Goal: Task Accomplishment & Management: Manage account settings

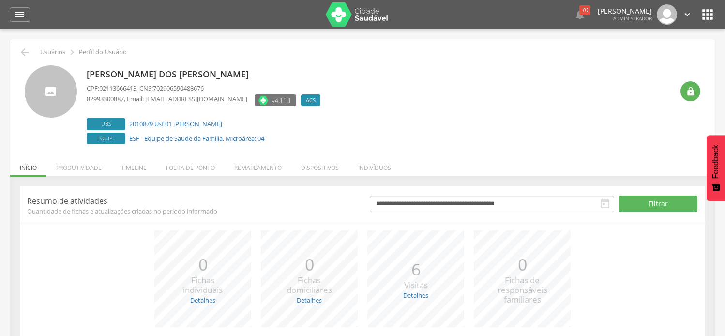
click at [189, 173] on li "Folha de ponto" at bounding box center [190, 165] width 68 height 23
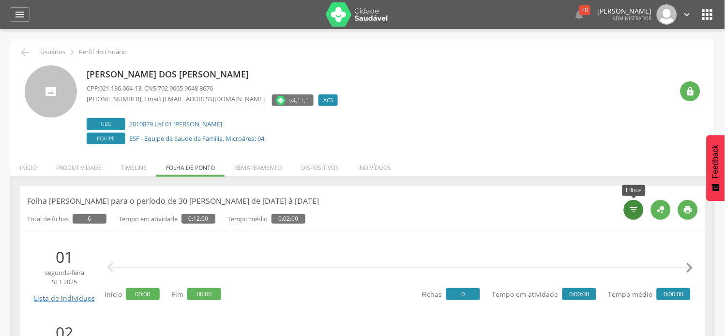
click at [633, 210] on icon "" at bounding box center [635, 210] width 10 height 10
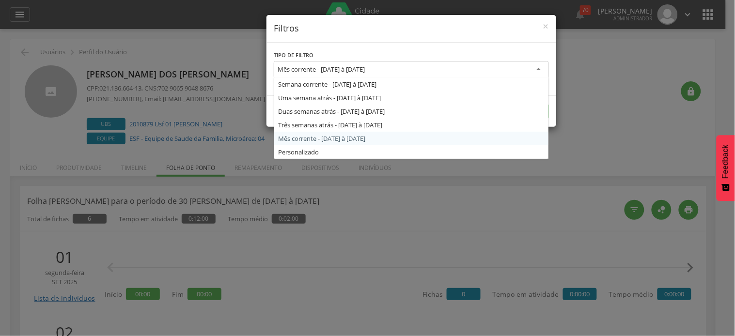
click at [365, 72] on div "Mês corrente - [DATE] à [DATE]" at bounding box center [320, 69] width 87 height 9
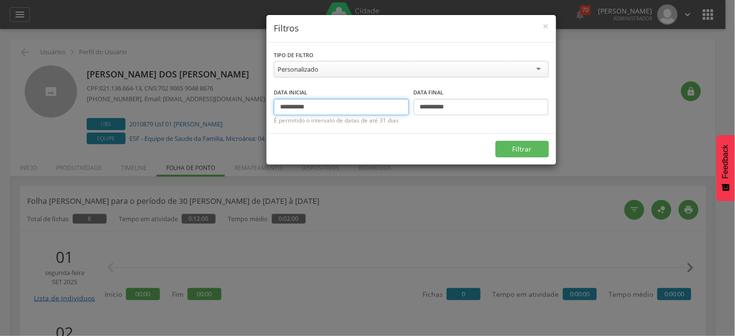
drag, startPoint x: 297, startPoint y: 108, endPoint x: 278, endPoint y: 105, distance: 19.2
click at [278, 105] on input "**********" at bounding box center [341, 107] width 135 height 16
type input "**********"
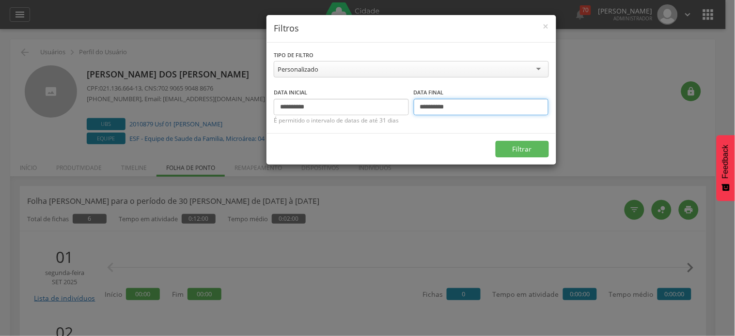
click at [432, 110] on input "**********" at bounding box center [481, 107] width 135 height 16
click at [426, 108] on input "**********" at bounding box center [481, 107] width 135 height 16
type input "**********"
click at [495, 141] on button "Filtrar" at bounding box center [521, 149] width 53 height 16
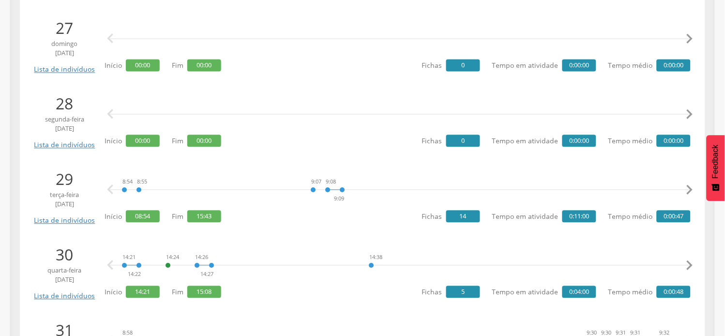
scroll to position [430, 0]
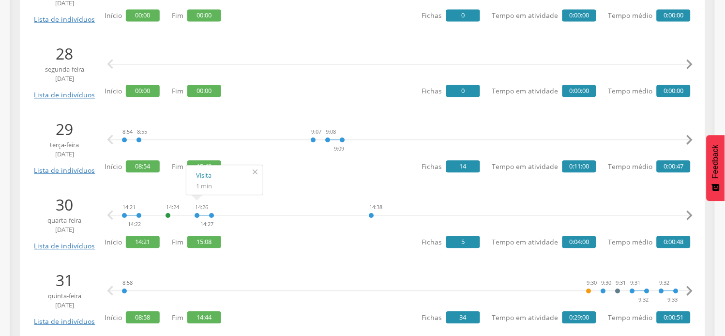
click at [254, 175] on icon "" at bounding box center [254, 172] width 15 height 14
click at [688, 141] on icon "" at bounding box center [689, 139] width 19 height 19
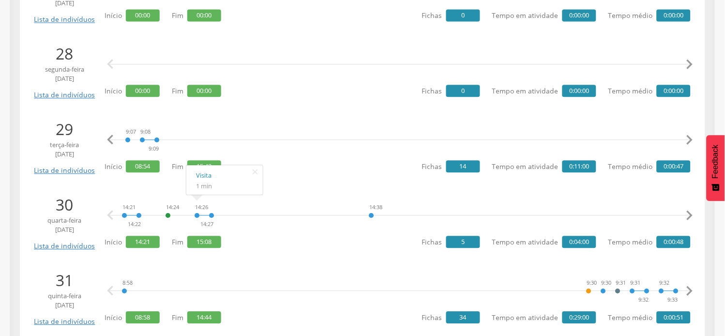
click at [688, 141] on icon "" at bounding box center [689, 139] width 19 height 19
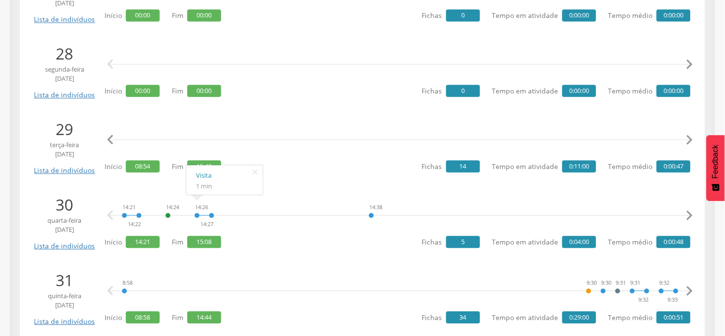
click at [688, 141] on icon "" at bounding box center [689, 139] width 19 height 19
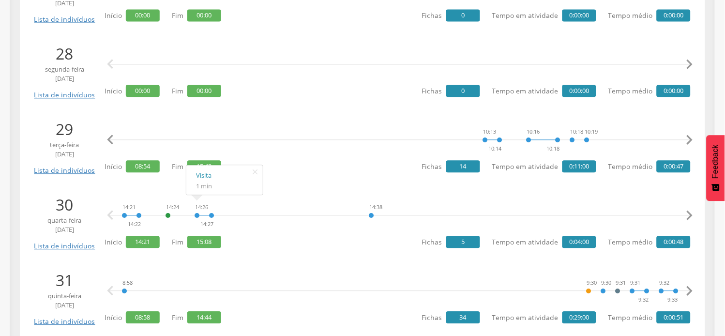
click at [688, 141] on icon "" at bounding box center [689, 139] width 19 height 19
click at [689, 141] on icon "" at bounding box center [689, 139] width 19 height 19
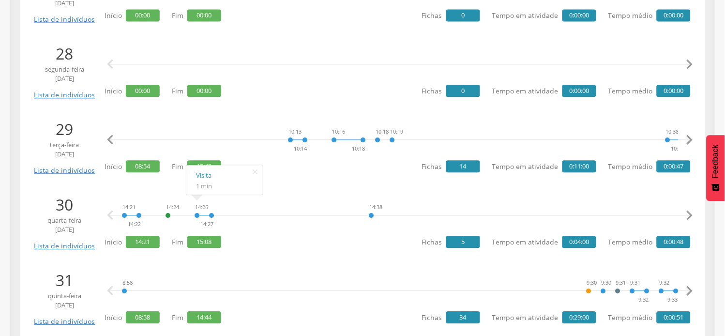
click at [689, 141] on icon "" at bounding box center [689, 139] width 19 height 19
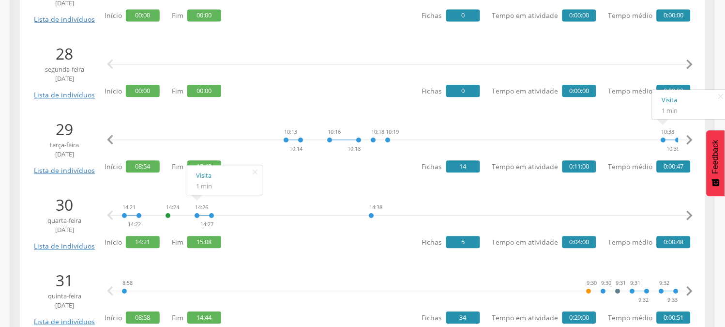
click at [689, 138] on icon "" at bounding box center [689, 139] width 19 height 19
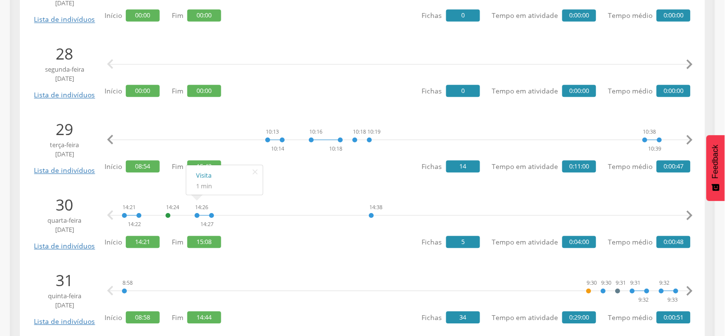
click at [689, 138] on icon "" at bounding box center [689, 139] width 19 height 19
click at [690, 138] on icon "" at bounding box center [689, 139] width 19 height 19
click at [690, 139] on icon "" at bounding box center [689, 139] width 19 height 19
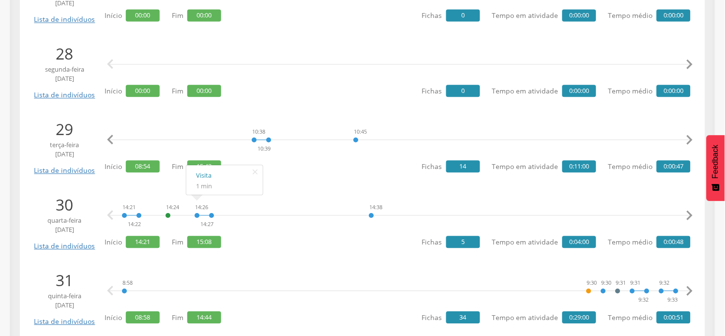
click at [690, 139] on icon "" at bounding box center [689, 139] width 19 height 19
click at [691, 139] on icon "" at bounding box center [689, 139] width 19 height 19
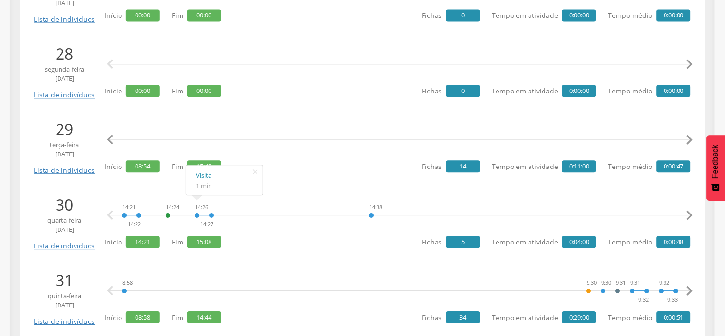
click at [691, 139] on icon "" at bounding box center [689, 139] width 19 height 19
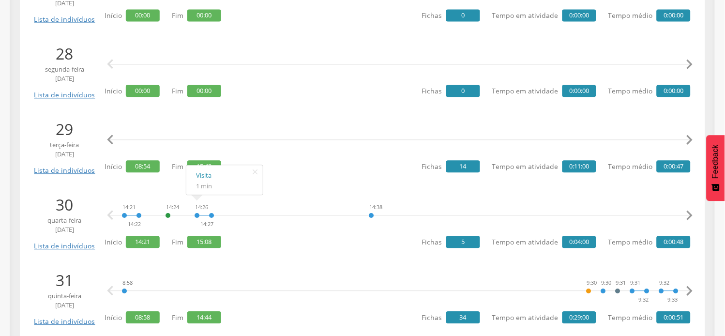
click at [691, 139] on icon "" at bounding box center [689, 139] width 19 height 19
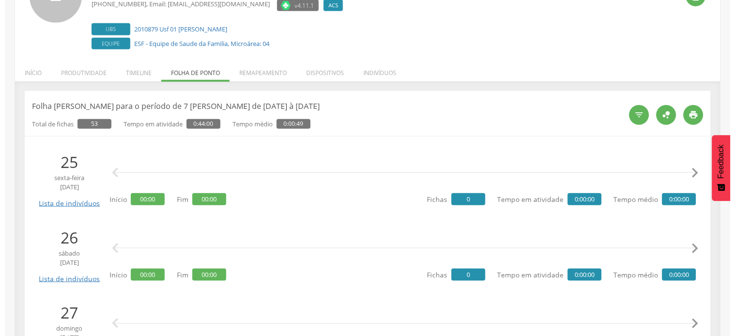
scroll to position [108, 0]
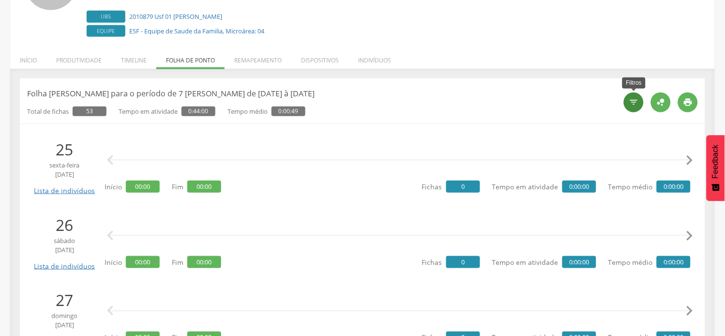
click at [643, 105] on div "" at bounding box center [634, 102] width 20 height 20
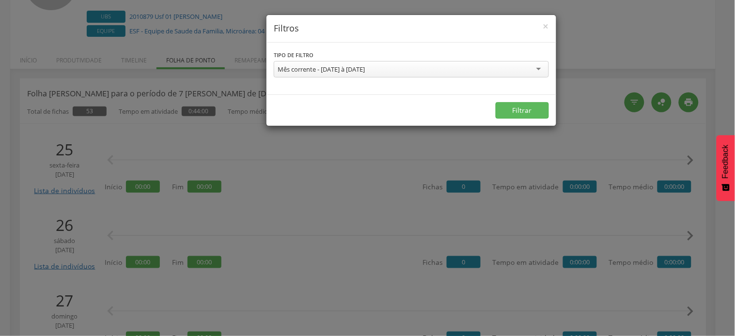
click at [338, 69] on div "Mês corrente - [DATE] à [DATE]" at bounding box center [320, 69] width 87 height 9
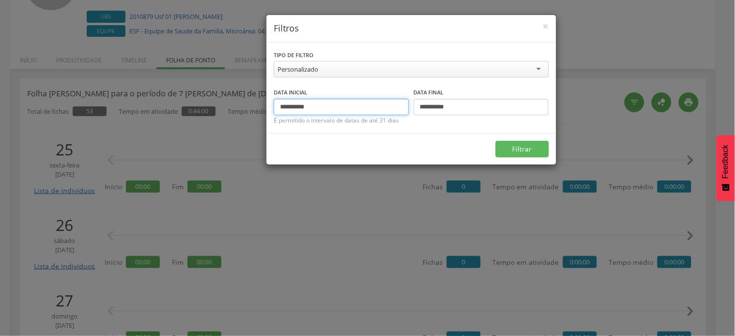
click at [297, 106] on input "**********" at bounding box center [341, 107] width 135 height 16
type input "**********"
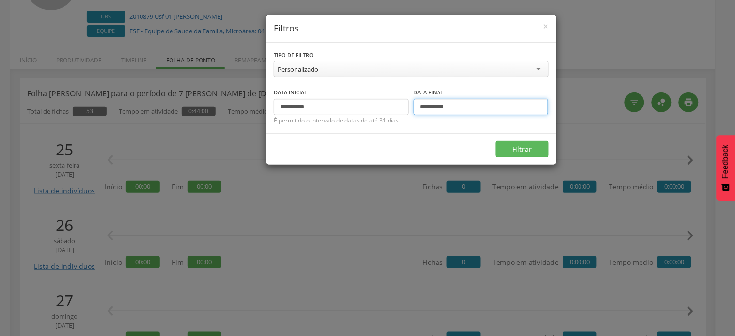
click at [435, 108] on input "**********" at bounding box center [481, 107] width 135 height 16
type input "**********"
click at [508, 143] on button "Filtrar" at bounding box center [521, 149] width 53 height 16
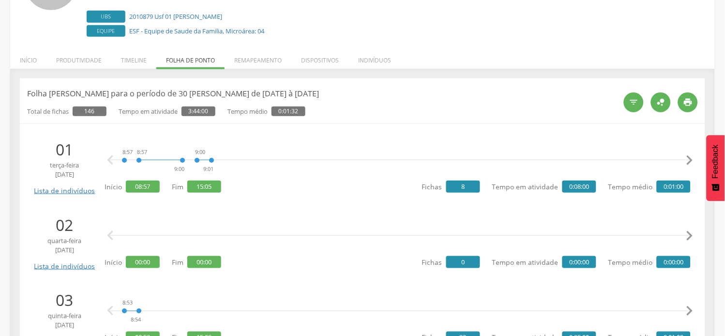
click at [693, 165] on icon "" at bounding box center [689, 160] width 19 height 19
click at [686, 158] on icon "" at bounding box center [689, 160] width 19 height 19
click at [683, 157] on icon "" at bounding box center [689, 160] width 19 height 19
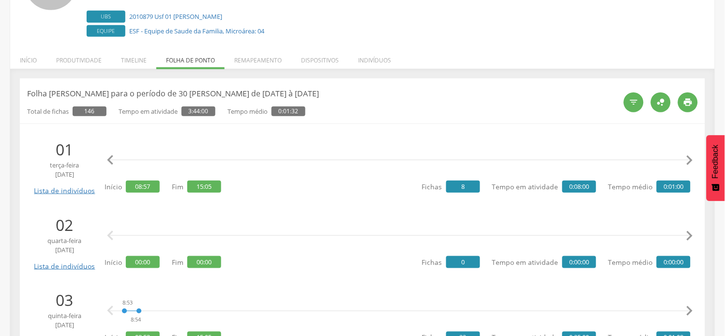
click at [683, 157] on icon "" at bounding box center [689, 160] width 19 height 19
click at [683, 156] on icon "" at bounding box center [689, 160] width 19 height 19
click at [689, 160] on icon "" at bounding box center [689, 160] width 19 height 19
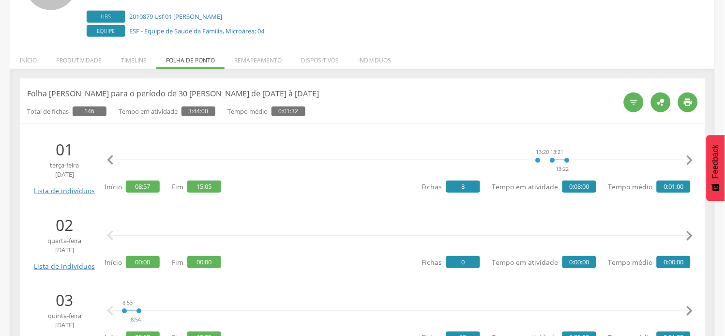
click at [689, 160] on icon "" at bounding box center [689, 160] width 19 height 19
click at [118, 162] on icon "" at bounding box center [110, 160] width 19 height 19
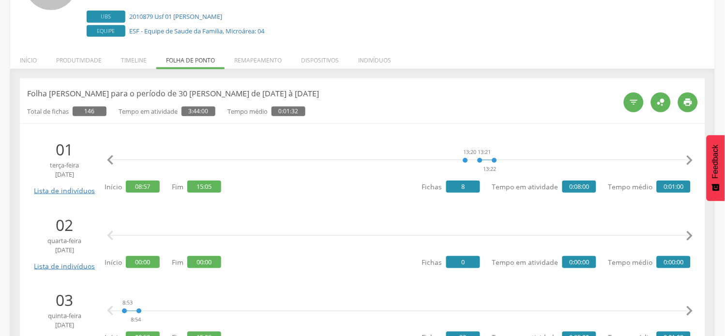
click at [118, 162] on icon "" at bounding box center [110, 160] width 19 height 19
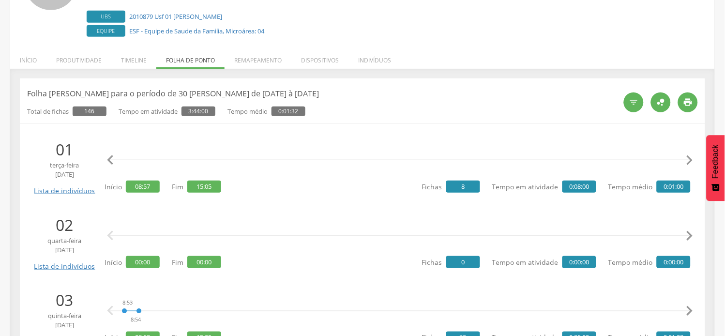
click at [118, 162] on icon "" at bounding box center [110, 160] width 19 height 19
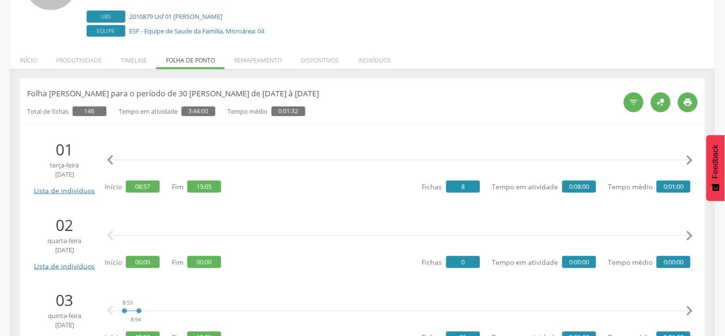
click at [118, 162] on icon "" at bounding box center [110, 160] width 19 height 19
click at [119, 161] on icon "" at bounding box center [110, 160] width 19 height 19
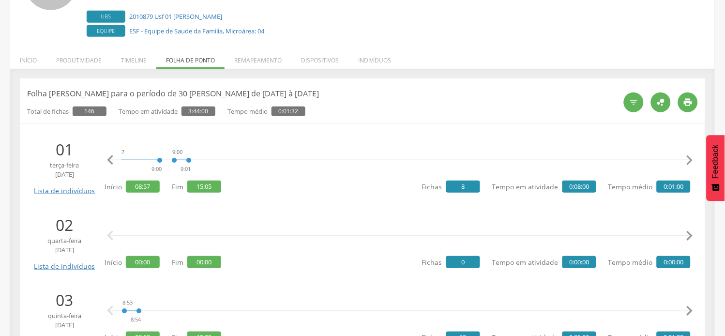
scroll to position [0, 0]
click at [116, 161] on icon "" at bounding box center [110, 160] width 19 height 19
click at [689, 160] on icon "" at bounding box center [689, 160] width 19 height 19
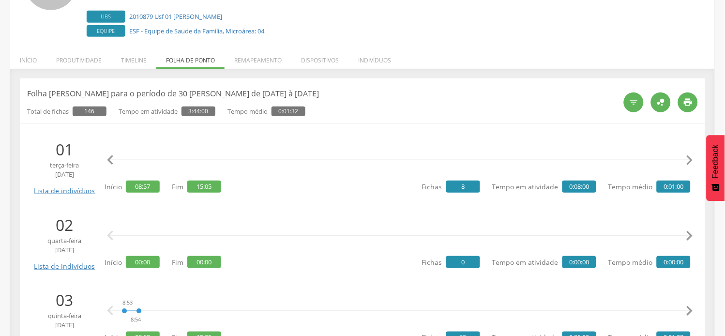
click at [689, 160] on icon "" at bounding box center [689, 160] width 19 height 19
click at [690, 160] on icon "" at bounding box center [689, 160] width 19 height 19
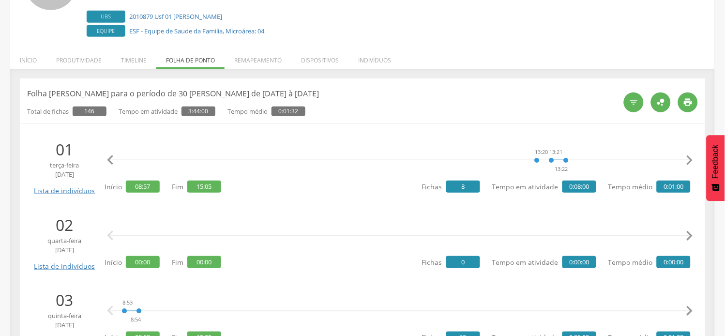
scroll to position [0, 557]
click at [110, 160] on icon "" at bounding box center [110, 160] width 19 height 19
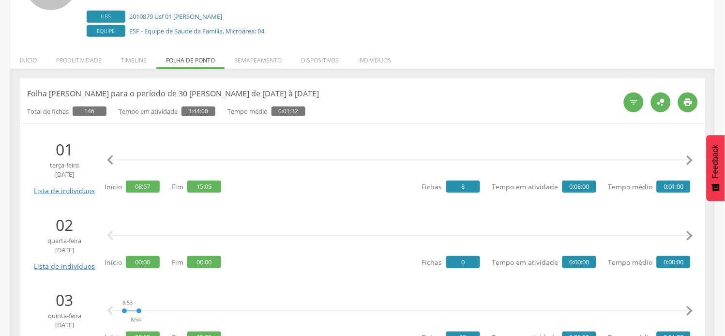
click at [110, 160] on icon "" at bounding box center [110, 160] width 19 height 19
click at [111, 160] on icon "" at bounding box center [110, 160] width 19 height 19
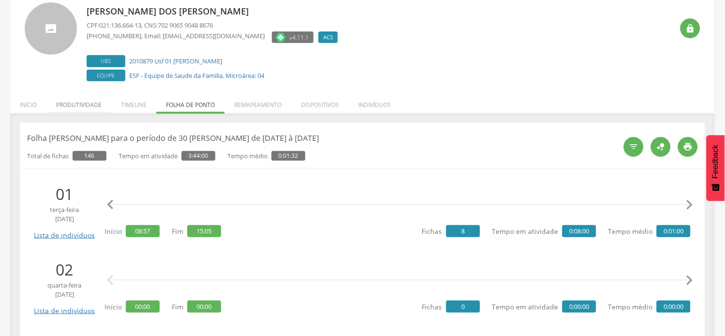
scroll to position [0, 0]
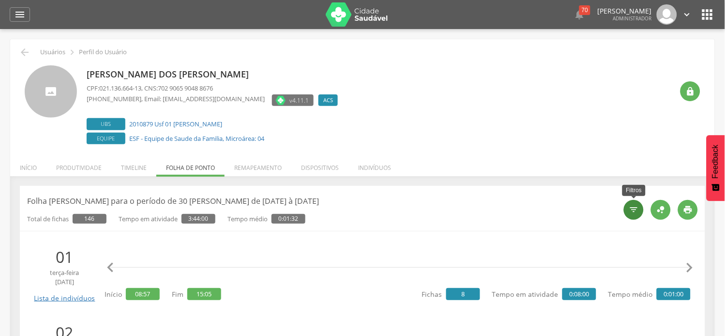
click at [631, 216] on div "" at bounding box center [634, 210] width 20 height 20
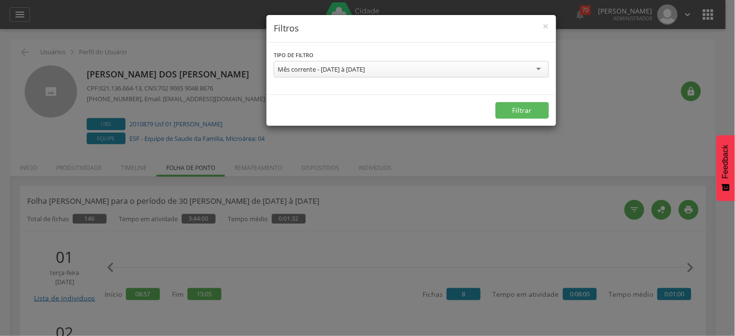
click at [311, 73] on div "Mês corrente - [DATE] à [DATE]" at bounding box center [320, 69] width 87 height 9
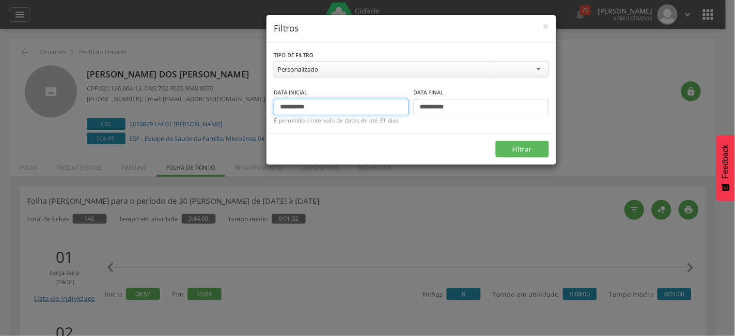
click at [293, 109] on input "**********" at bounding box center [341, 107] width 135 height 16
type input "**********"
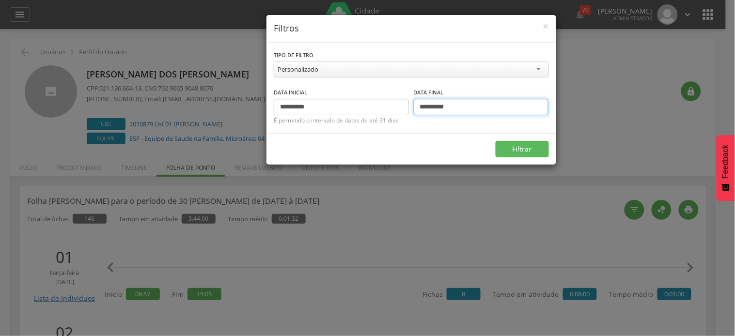
click at [424, 109] on input "**********" at bounding box center [481, 107] width 135 height 16
drag, startPoint x: 436, startPoint y: 104, endPoint x: 434, endPoint y: 109, distance: 5.4
click at [434, 109] on input "**********" at bounding box center [481, 107] width 135 height 16
type input "**********"
click at [495, 141] on button "Filtrar" at bounding box center [521, 149] width 53 height 16
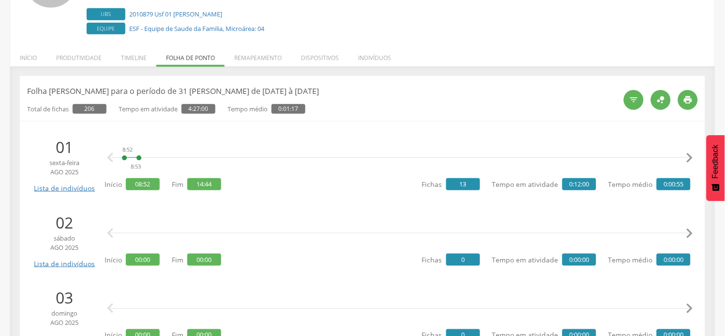
scroll to position [108, 0]
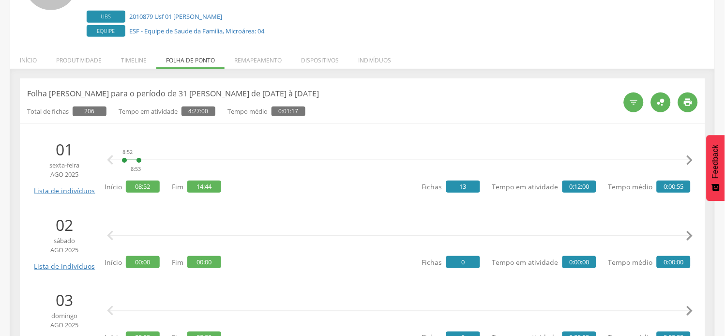
click at [690, 158] on icon "" at bounding box center [689, 160] width 19 height 19
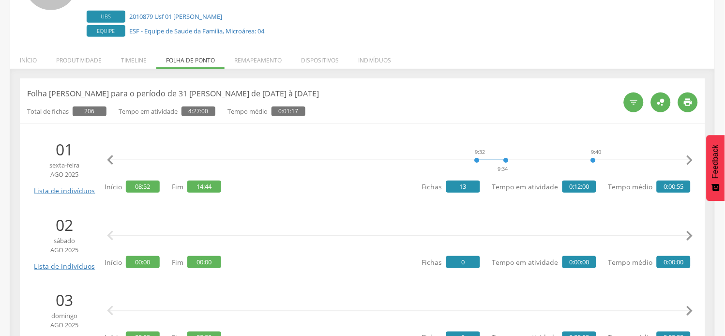
click at [690, 158] on icon "" at bounding box center [689, 160] width 19 height 19
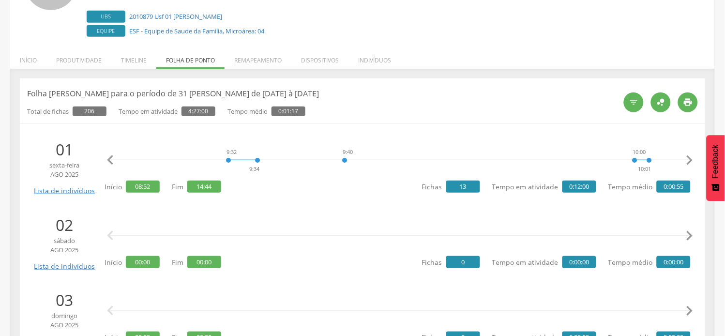
click at [690, 158] on icon "" at bounding box center [689, 160] width 19 height 19
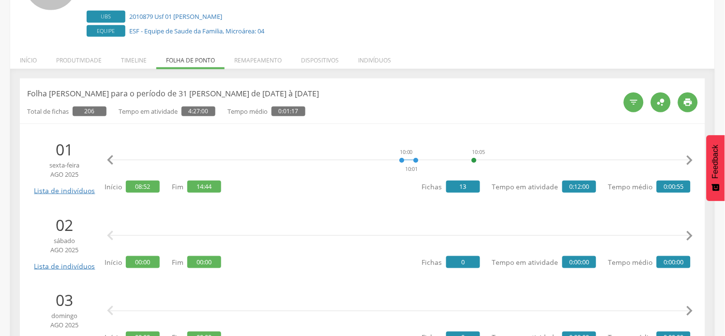
click at [690, 158] on icon "" at bounding box center [689, 160] width 19 height 19
click at [691, 158] on icon "" at bounding box center [689, 160] width 19 height 19
click at [691, 159] on icon "" at bounding box center [689, 160] width 19 height 19
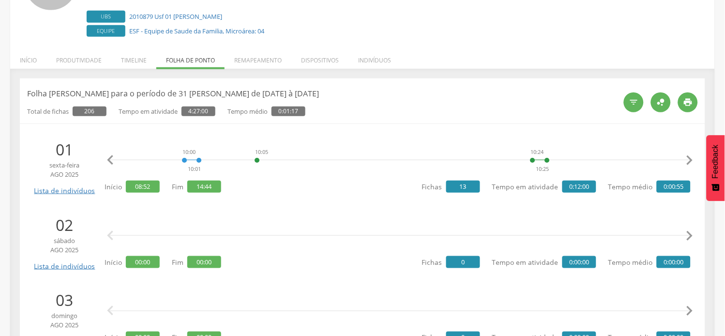
click at [691, 159] on icon "" at bounding box center [689, 160] width 19 height 19
click at [690, 160] on icon "" at bounding box center [689, 160] width 19 height 19
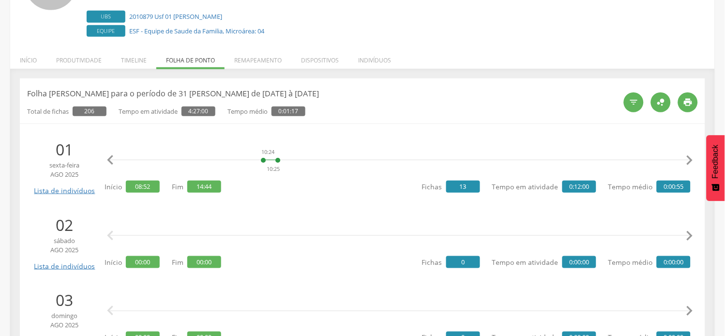
click at [690, 160] on icon "" at bounding box center [689, 160] width 19 height 19
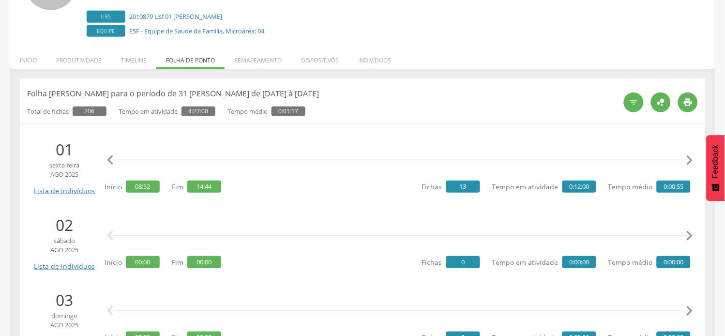
click at [690, 160] on icon "" at bounding box center [689, 160] width 19 height 19
click at [691, 160] on icon "" at bounding box center [689, 160] width 19 height 19
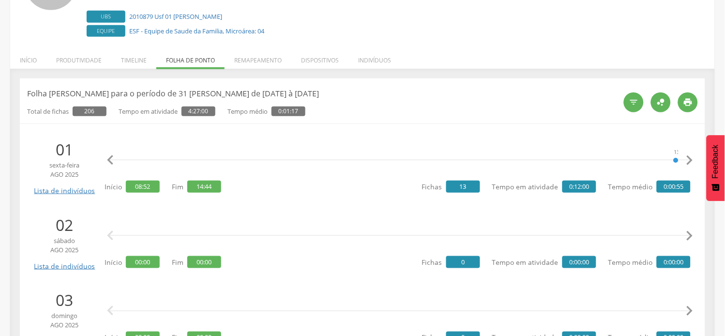
click at [691, 160] on icon "" at bounding box center [689, 160] width 19 height 19
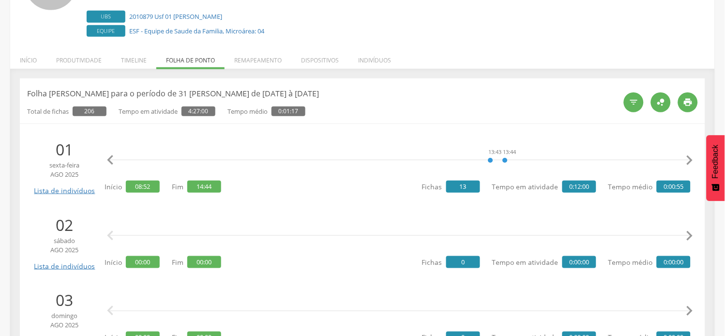
click at [691, 160] on icon "" at bounding box center [689, 160] width 19 height 19
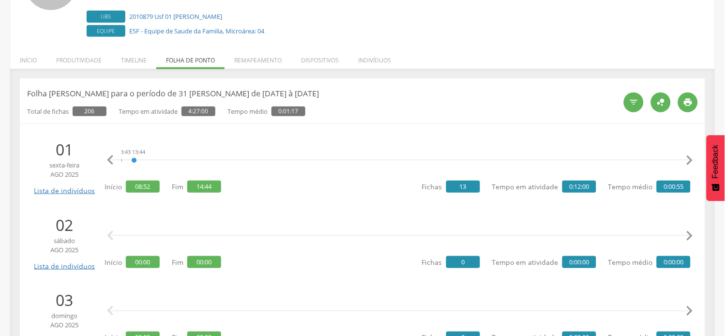
click at [691, 160] on icon "" at bounding box center [689, 160] width 19 height 19
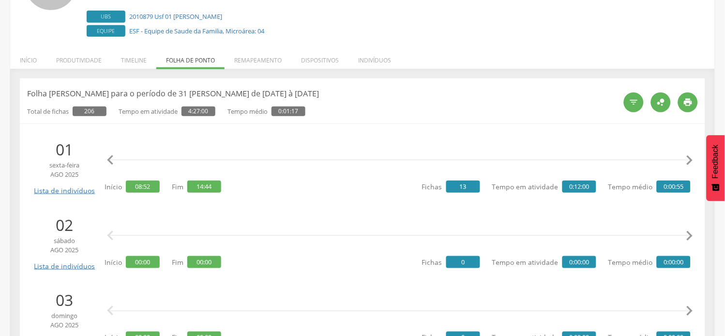
click at [691, 160] on icon "" at bounding box center [689, 160] width 19 height 19
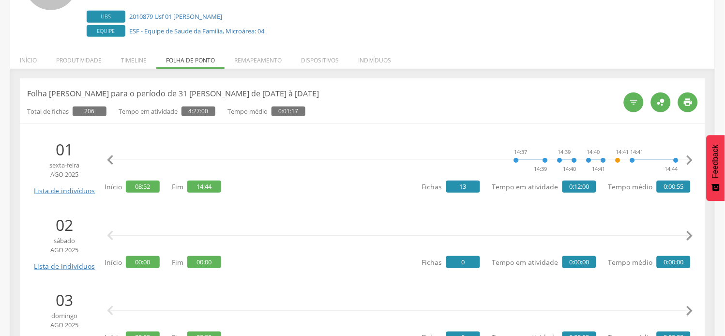
click at [692, 160] on icon "" at bounding box center [689, 160] width 19 height 19
click at [118, 161] on icon "" at bounding box center [110, 160] width 19 height 19
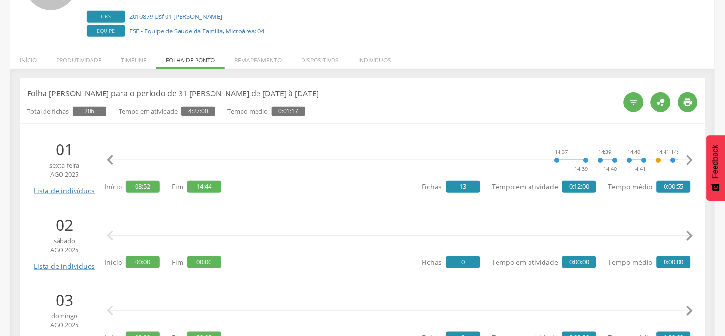
click at [118, 161] on icon "" at bounding box center [110, 160] width 19 height 19
click at [115, 161] on icon "" at bounding box center [110, 160] width 19 height 19
click at [114, 161] on icon "" at bounding box center [110, 160] width 19 height 19
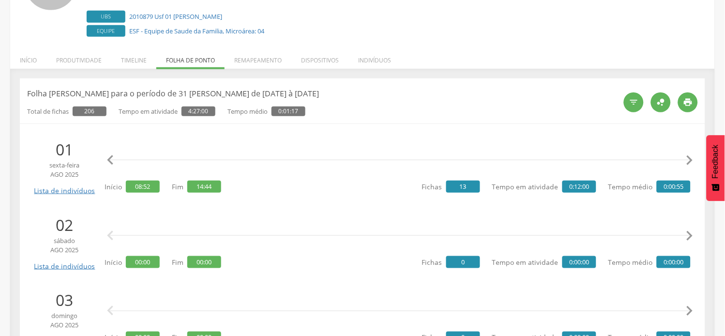
scroll to position [0, 2243]
click at [114, 161] on icon "" at bounding box center [110, 160] width 19 height 19
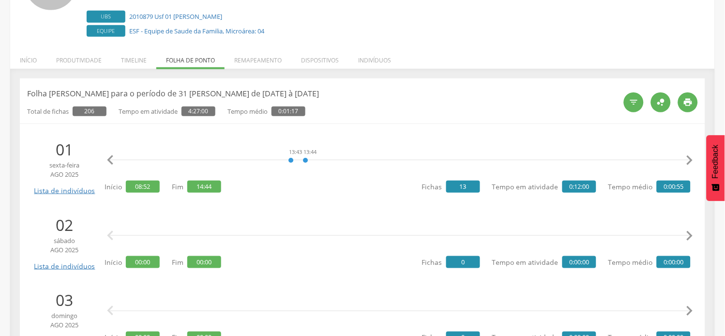
click at [114, 161] on icon "" at bounding box center [110, 160] width 19 height 19
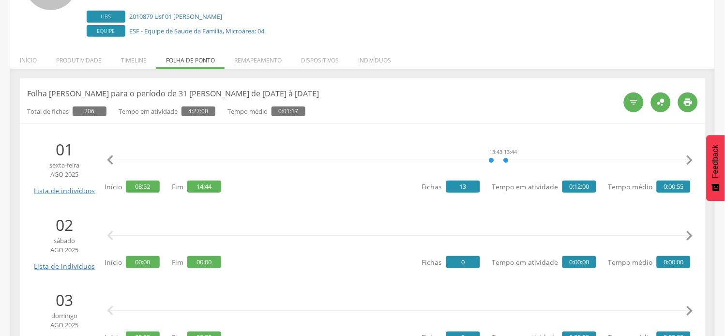
click at [114, 161] on icon "" at bounding box center [110, 160] width 19 height 19
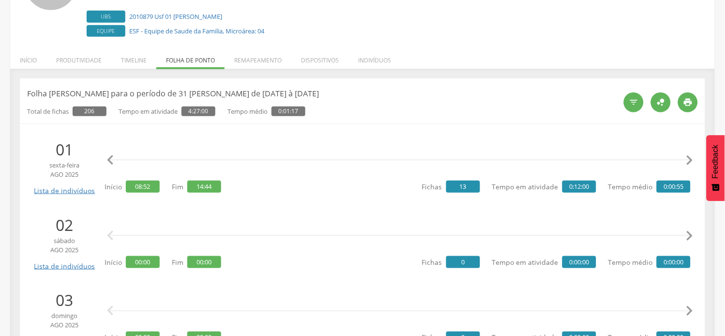
click at [114, 161] on icon "" at bounding box center [110, 160] width 19 height 19
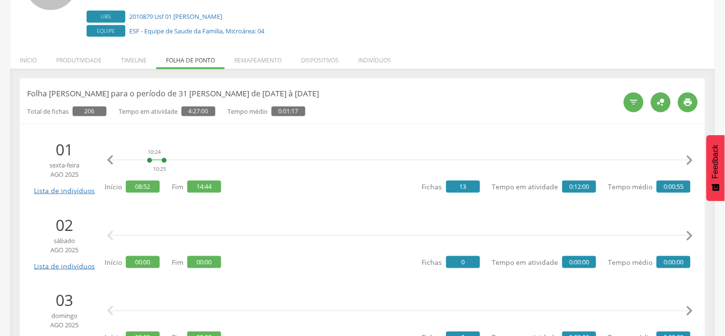
click at [114, 161] on icon "" at bounding box center [110, 160] width 19 height 19
click at [691, 156] on icon "" at bounding box center [689, 160] width 19 height 19
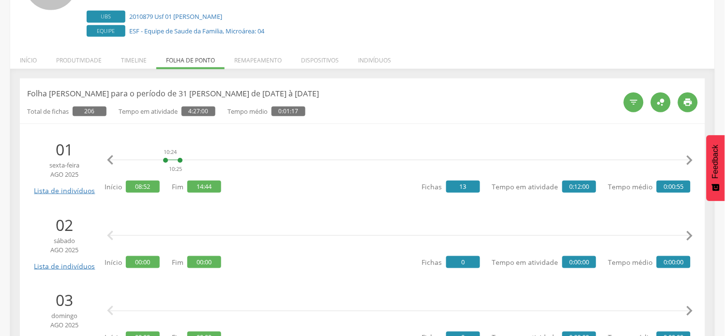
click at [691, 156] on icon "" at bounding box center [689, 160] width 19 height 19
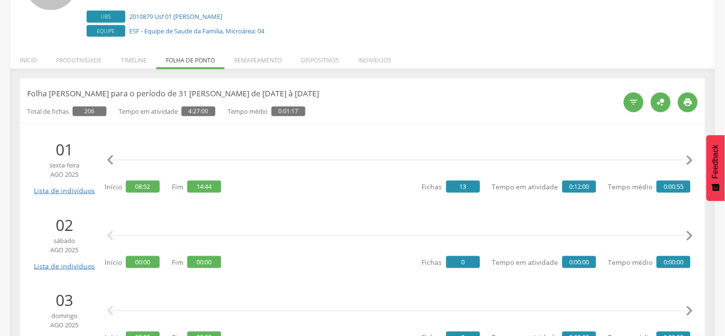
click at [691, 156] on icon "" at bounding box center [689, 160] width 19 height 19
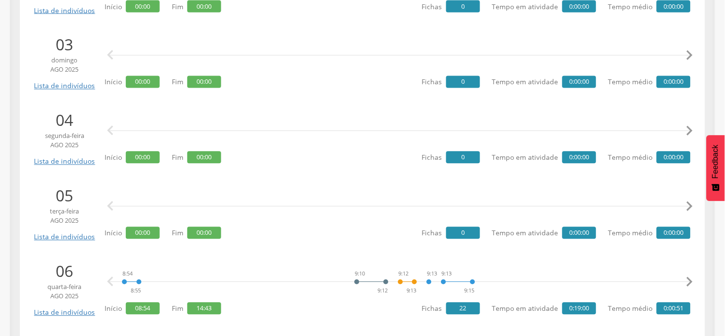
scroll to position [430, 0]
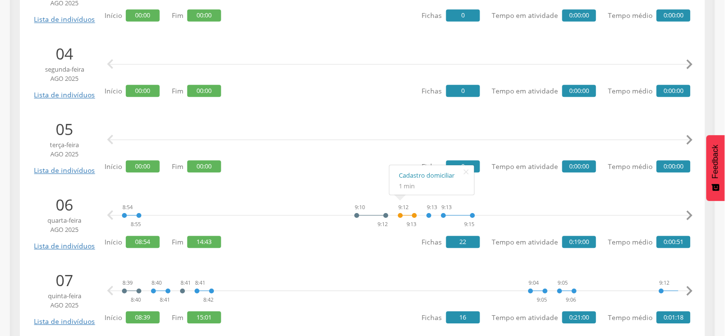
click at [688, 215] on icon "" at bounding box center [689, 215] width 19 height 19
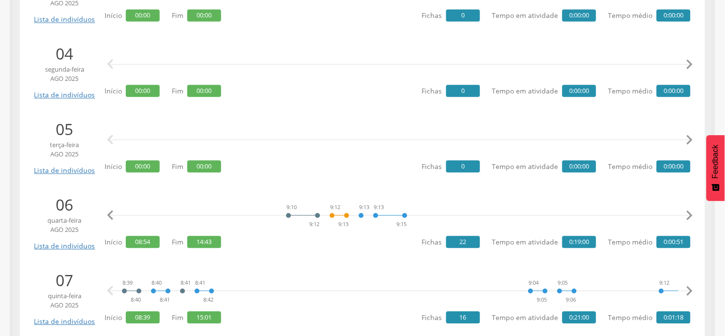
click at [688, 215] on icon "" at bounding box center [689, 215] width 19 height 19
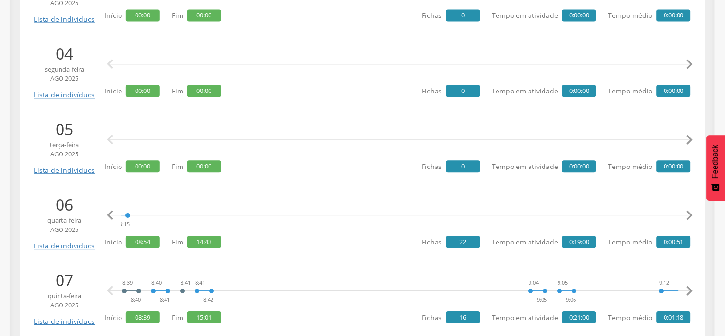
click at [688, 215] on icon "" at bounding box center [689, 215] width 19 height 19
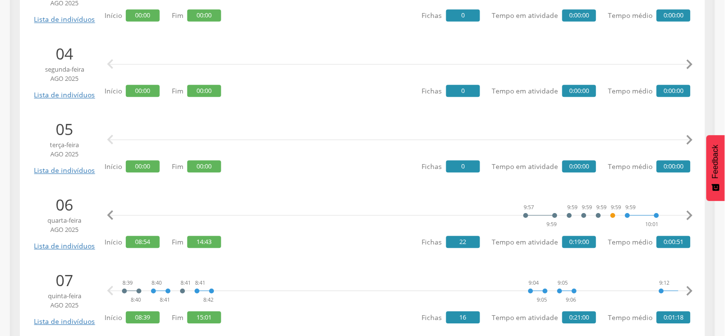
click at [688, 215] on icon "" at bounding box center [689, 215] width 19 height 19
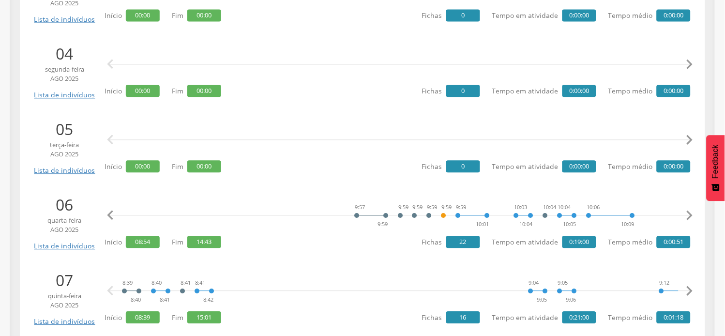
click at [688, 215] on icon "" at bounding box center [689, 215] width 19 height 19
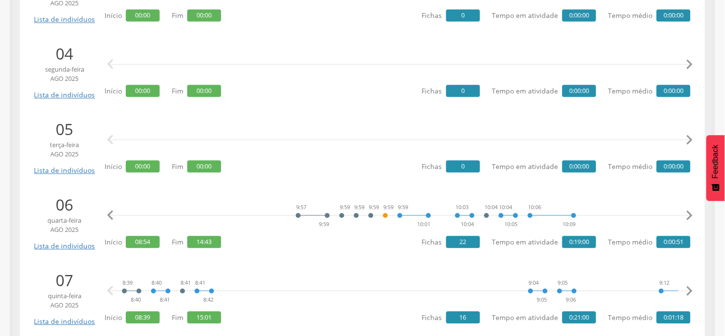
click at [688, 215] on icon "" at bounding box center [689, 215] width 19 height 19
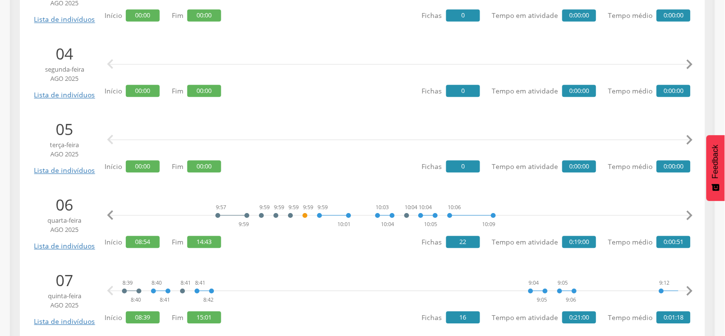
click at [688, 215] on icon "" at bounding box center [689, 215] width 19 height 19
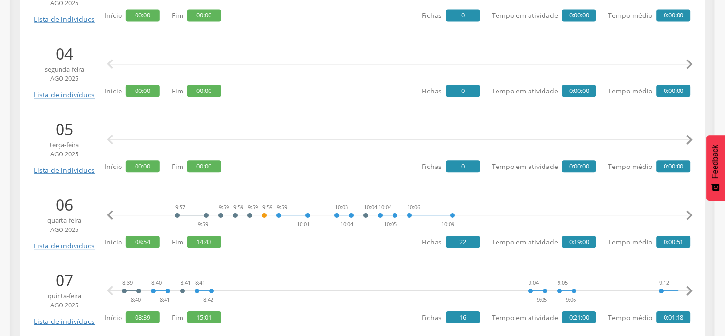
click at [688, 215] on icon "" at bounding box center [689, 215] width 19 height 19
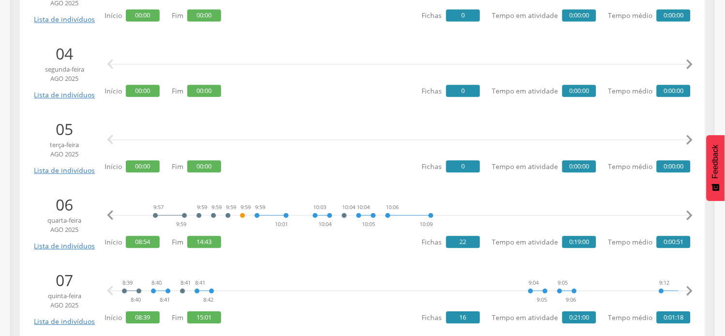
click at [688, 215] on icon "" at bounding box center [689, 215] width 19 height 19
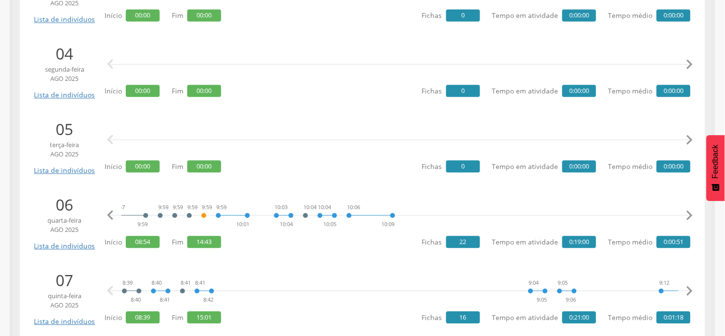
click at [688, 215] on icon "" at bounding box center [689, 215] width 19 height 19
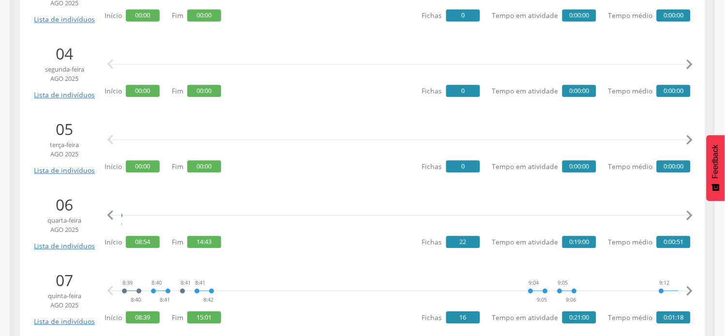
click at [688, 215] on icon "" at bounding box center [689, 215] width 19 height 19
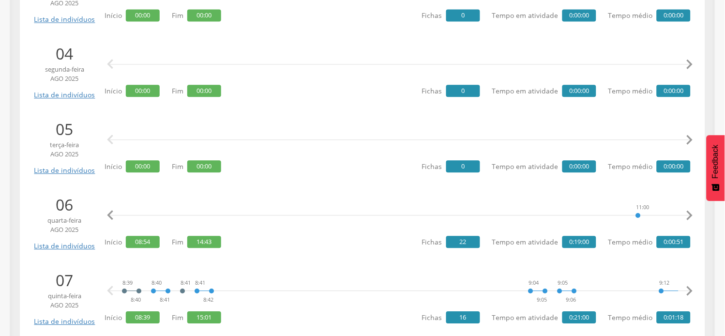
click at [688, 215] on icon "" at bounding box center [689, 215] width 19 height 19
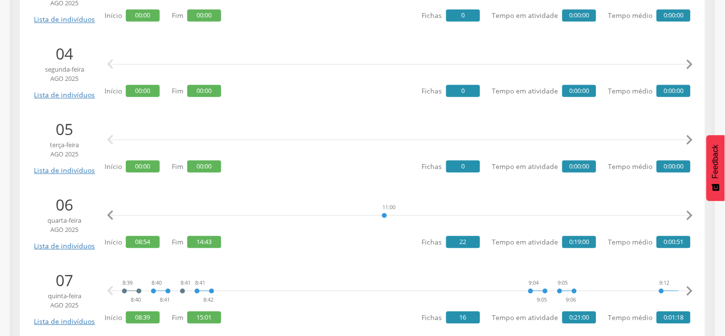
click at [688, 215] on icon "" at bounding box center [689, 215] width 19 height 19
click at [689, 215] on icon "" at bounding box center [689, 215] width 19 height 19
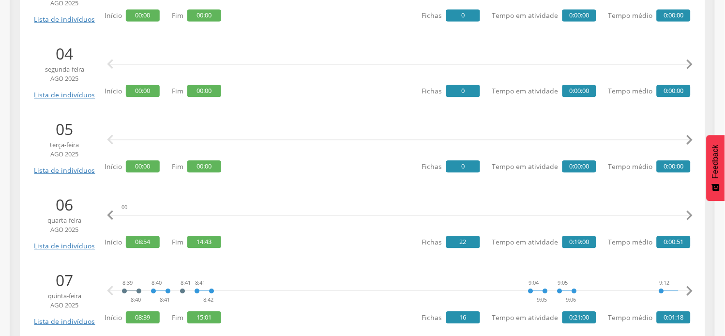
click at [689, 215] on icon "" at bounding box center [689, 215] width 19 height 19
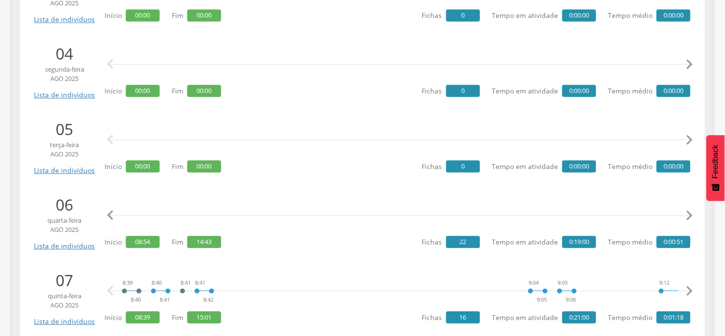
click at [689, 215] on icon "" at bounding box center [689, 215] width 19 height 19
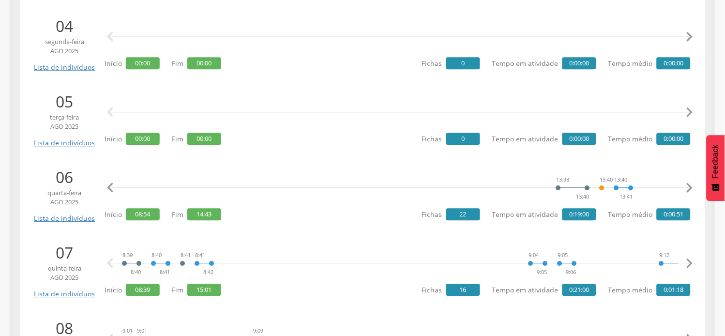
scroll to position [484, 0]
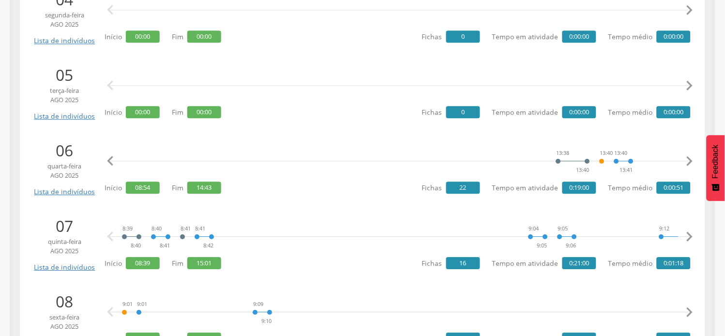
click at [689, 236] on icon "" at bounding box center [689, 236] width 19 height 19
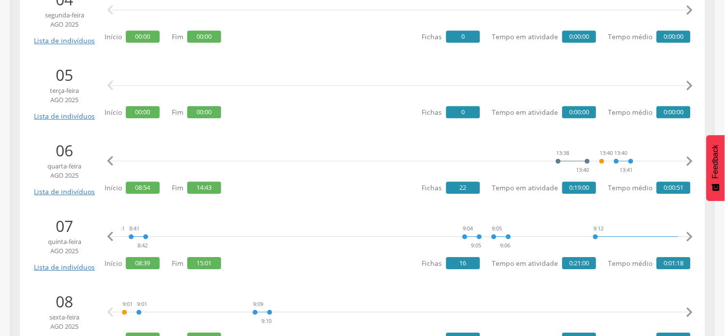
click at [689, 236] on icon "" at bounding box center [689, 236] width 19 height 19
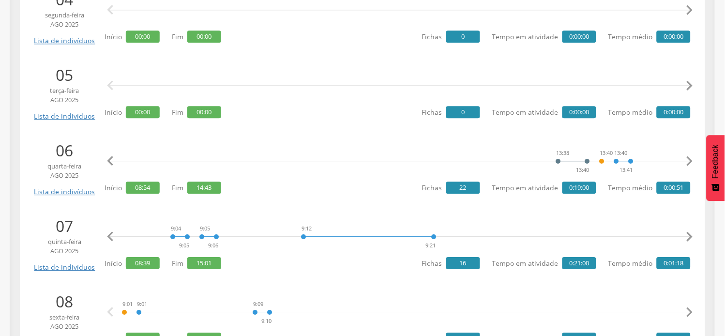
click at [689, 236] on icon "" at bounding box center [689, 236] width 19 height 19
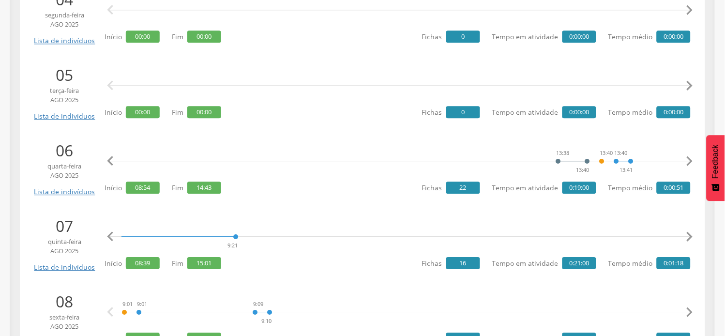
click at [689, 236] on icon "" at bounding box center [689, 236] width 19 height 19
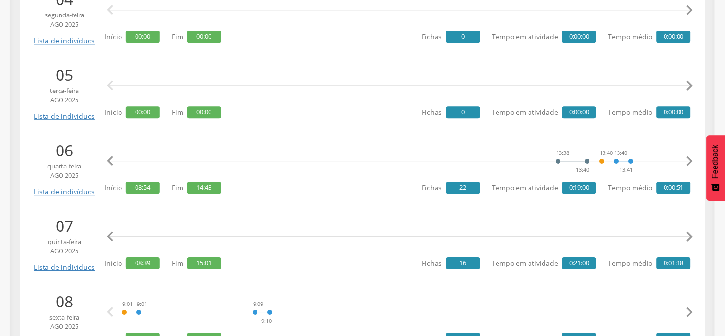
click at [689, 236] on icon "" at bounding box center [689, 236] width 19 height 19
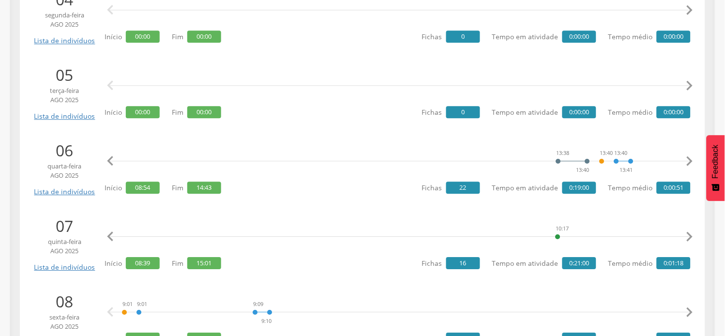
click at [689, 236] on icon "" at bounding box center [689, 236] width 19 height 19
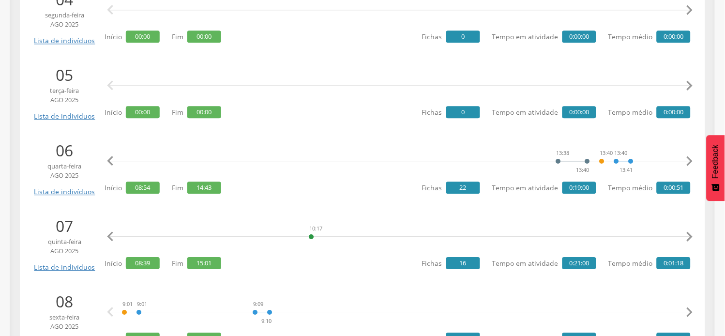
click at [689, 236] on icon "" at bounding box center [689, 236] width 19 height 19
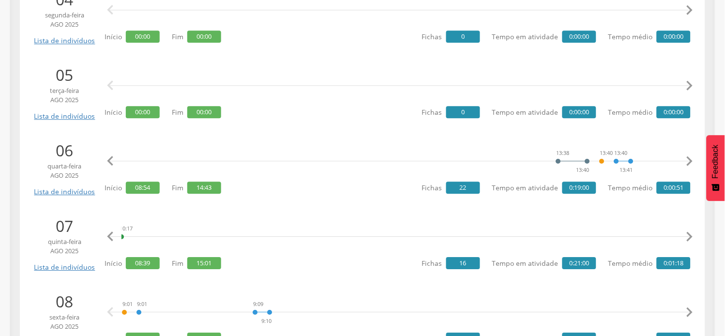
click at [689, 236] on icon "" at bounding box center [689, 236] width 19 height 19
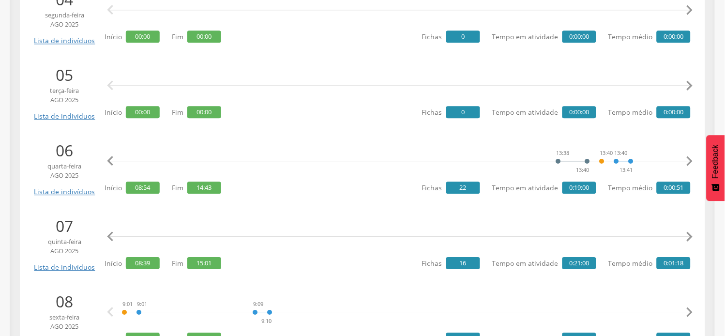
click at [689, 236] on icon "" at bounding box center [689, 236] width 19 height 19
click at [112, 235] on icon "" at bounding box center [110, 236] width 19 height 19
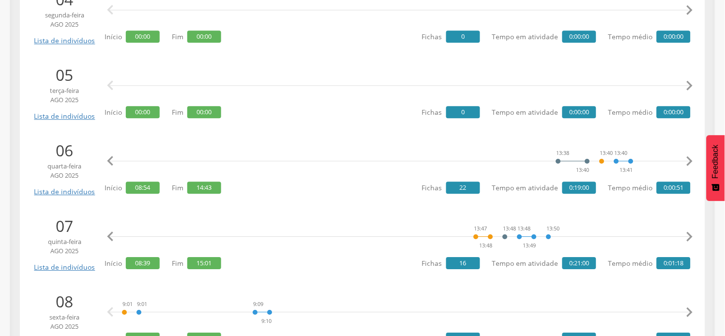
click at [112, 235] on icon "" at bounding box center [110, 236] width 19 height 19
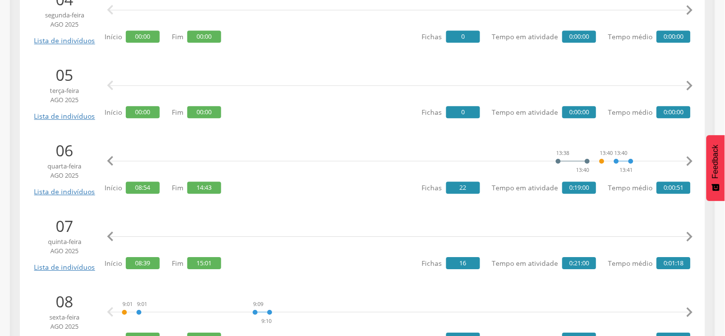
click at [112, 235] on icon "" at bounding box center [110, 236] width 19 height 19
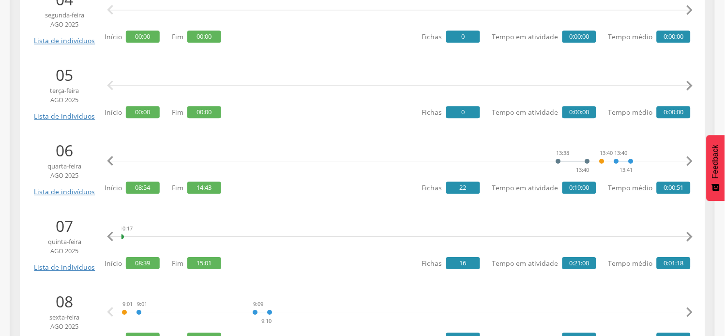
scroll to position [0, 1483]
click at [113, 234] on icon "" at bounding box center [110, 236] width 19 height 19
click at [108, 165] on icon "" at bounding box center [110, 161] width 19 height 19
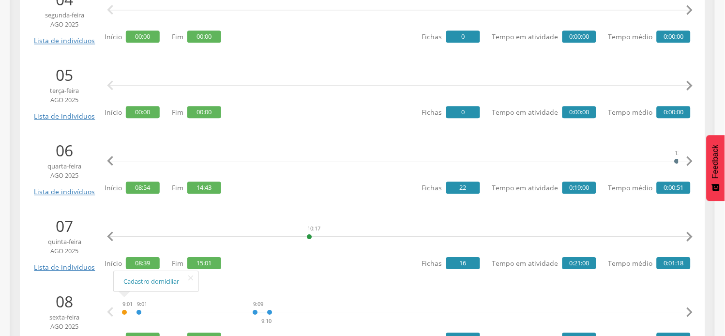
click at [108, 165] on icon "" at bounding box center [110, 161] width 19 height 19
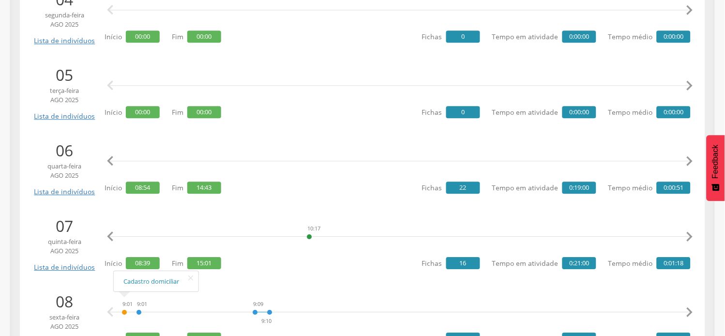
click at [108, 165] on icon "" at bounding box center [110, 161] width 19 height 19
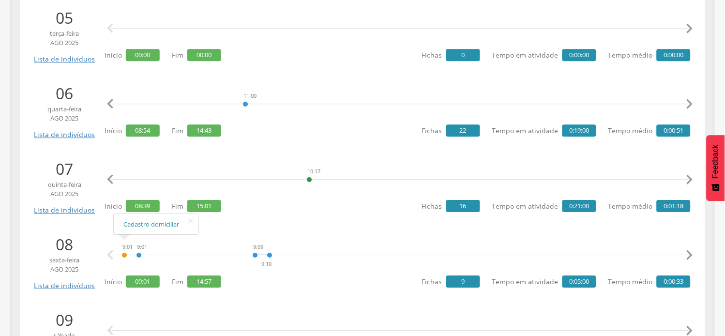
scroll to position [646, 0]
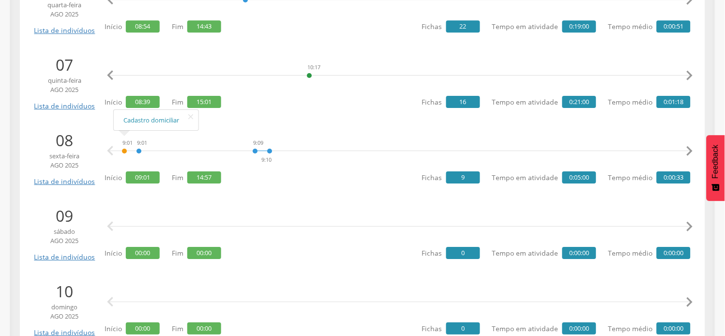
click at [693, 150] on icon "" at bounding box center [689, 150] width 19 height 19
click at [692, 151] on icon "" at bounding box center [689, 150] width 19 height 19
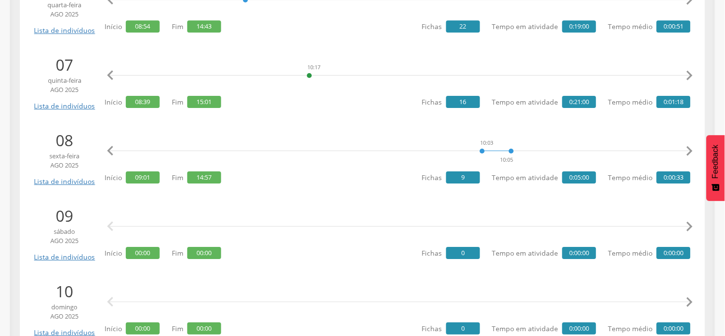
click at [692, 151] on icon "" at bounding box center [689, 150] width 19 height 19
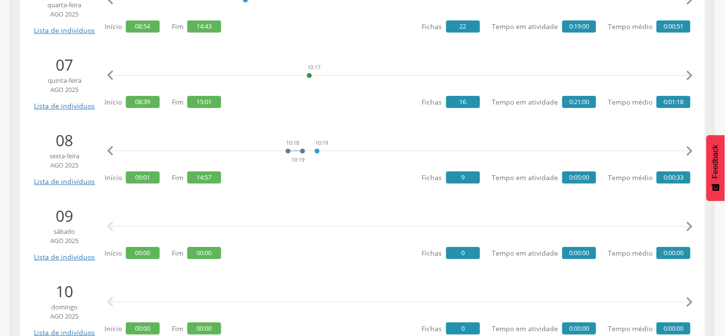
click at [692, 151] on icon "" at bounding box center [689, 150] width 19 height 19
click at [108, 151] on icon "" at bounding box center [110, 150] width 19 height 19
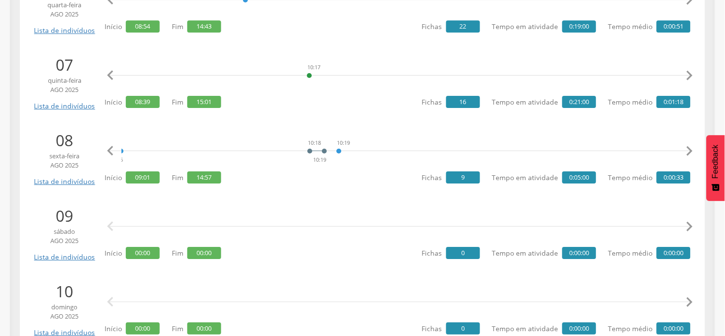
click at [108, 151] on icon "" at bounding box center [110, 150] width 19 height 19
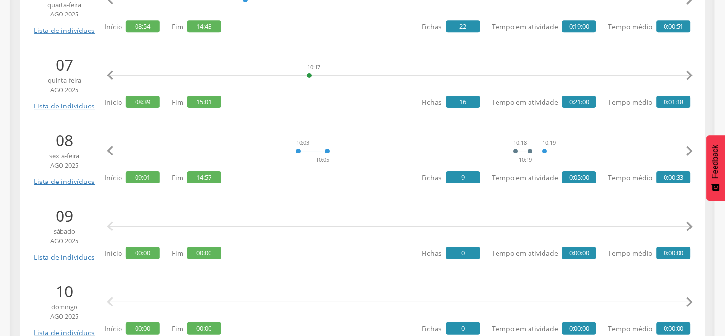
click at [108, 151] on icon "" at bounding box center [110, 150] width 19 height 19
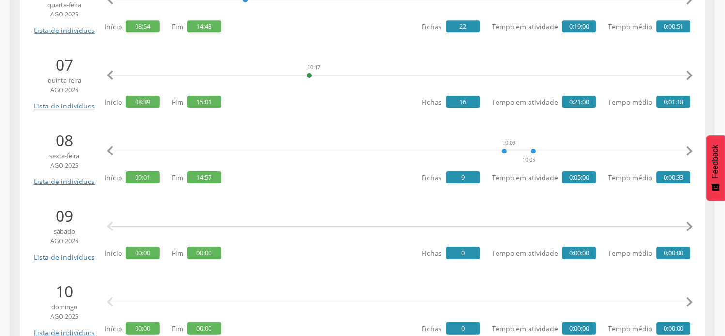
click at [108, 151] on icon "" at bounding box center [110, 150] width 19 height 19
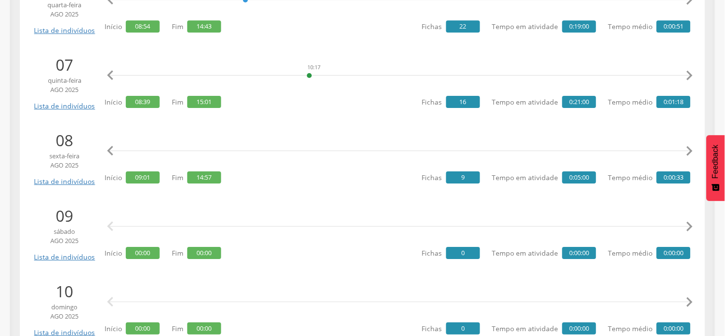
click at [108, 151] on icon "" at bounding box center [110, 150] width 19 height 19
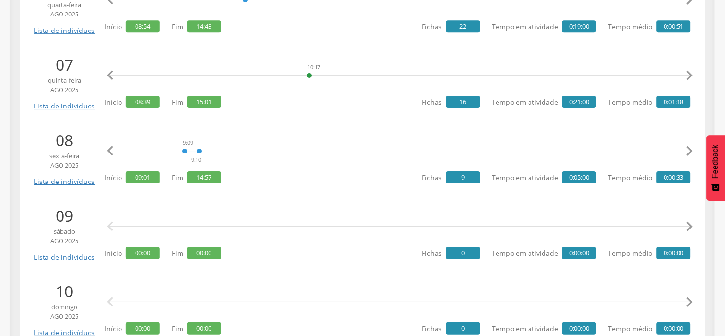
scroll to position [0, 22]
click at [108, 151] on icon "" at bounding box center [110, 150] width 19 height 19
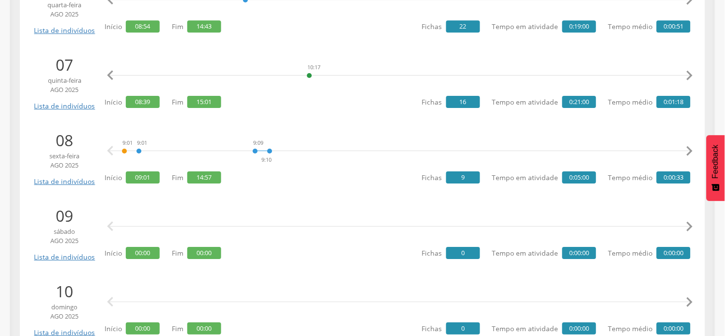
click at [108, 151] on icon "" at bounding box center [110, 150] width 19 height 19
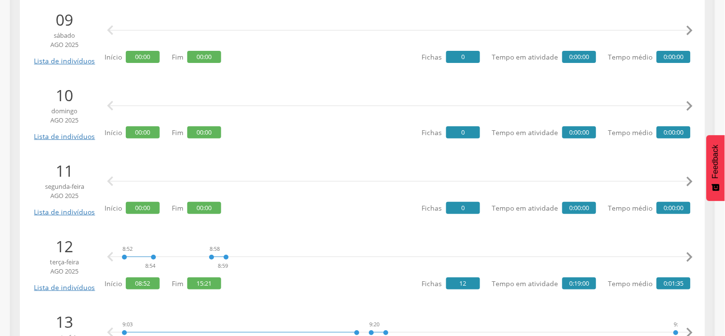
scroll to position [861, 0]
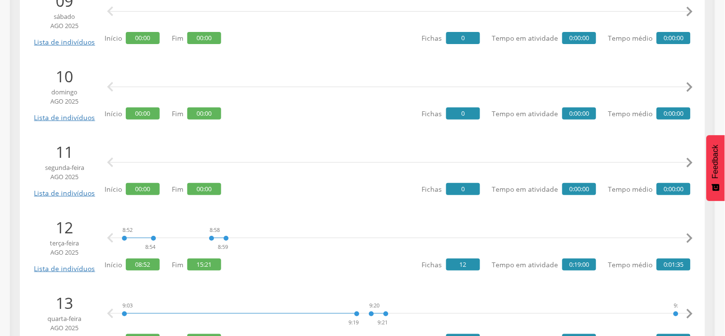
click at [692, 242] on icon "" at bounding box center [689, 238] width 19 height 19
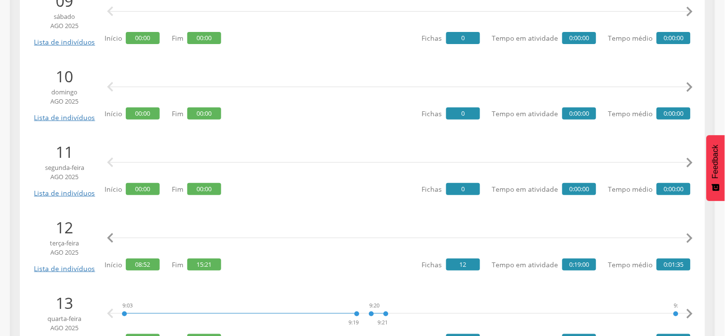
click at [692, 242] on icon "" at bounding box center [689, 238] width 19 height 19
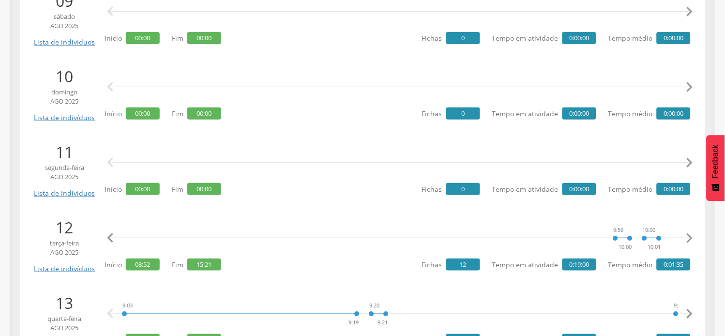
click at [692, 242] on icon "" at bounding box center [689, 238] width 19 height 19
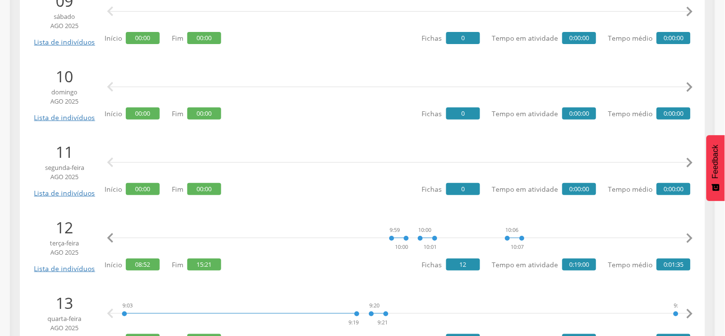
click at [692, 242] on icon "" at bounding box center [689, 238] width 19 height 19
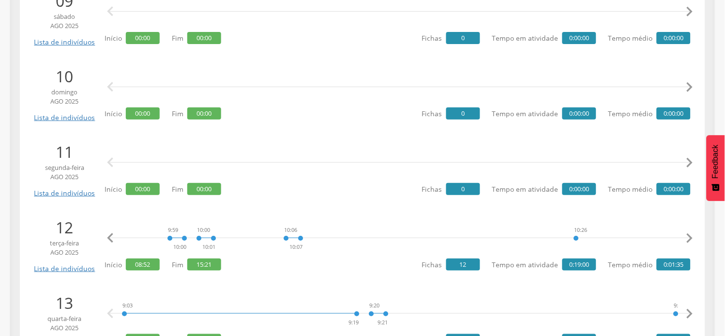
click at [692, 242] on icon "" at bounding box center [689, 238] width 19 height 19
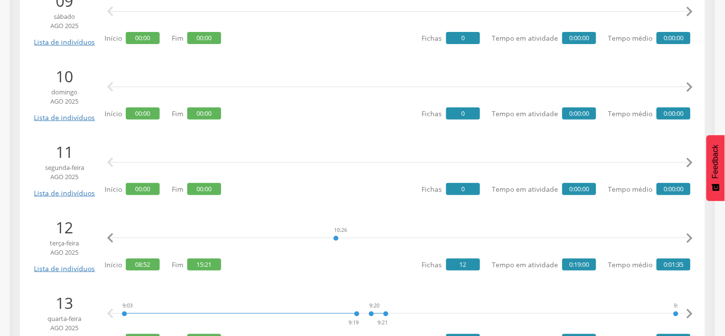
click at [692, 241] on icon "" at bounding box center [689, 238] width 19 height 19
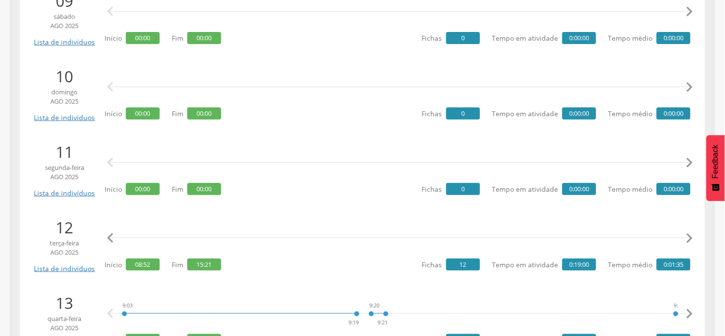
click at [692, 241] on icon "" at bounding box center [689, 238] width 19 height 19
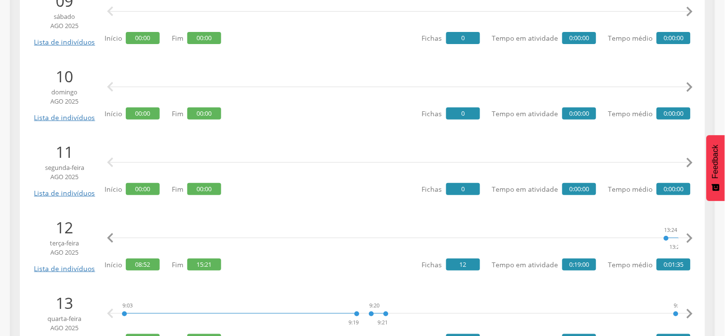
click at [692, 241] on icon "" at bounding box center [689, 238] width 19 height 19
click at [115, 161] on icon "" at bounding box center [110, 162] width 19 height 19
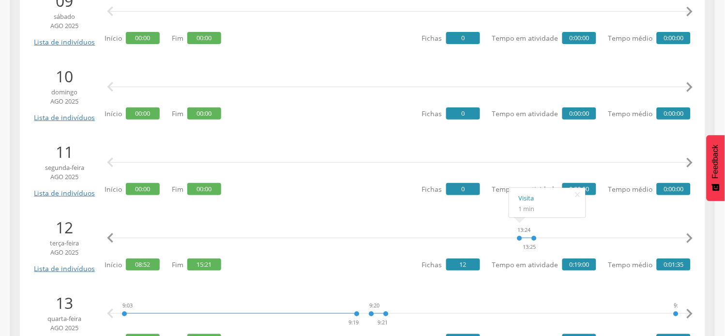
click at [115, 161] on icon "" at bounding box center [110, 162] width 19 height 19
click at [107, 161] on icon "" at bounding box center [110, 162] width 19 height 19
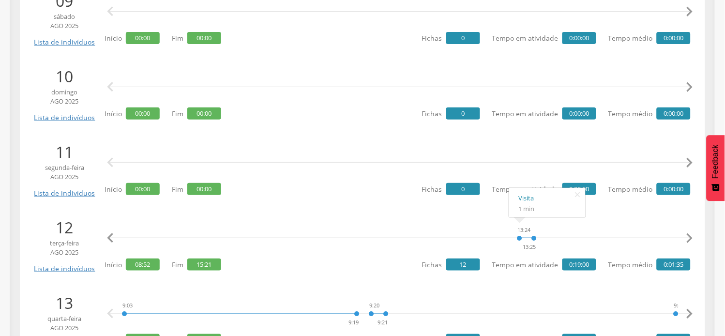
click at [107, 161] on icon "" at bounding box center [110, 162] width 19 height 19
click at [108, 241] on icon "" at bounding box center [110, 238] width 19 height 19
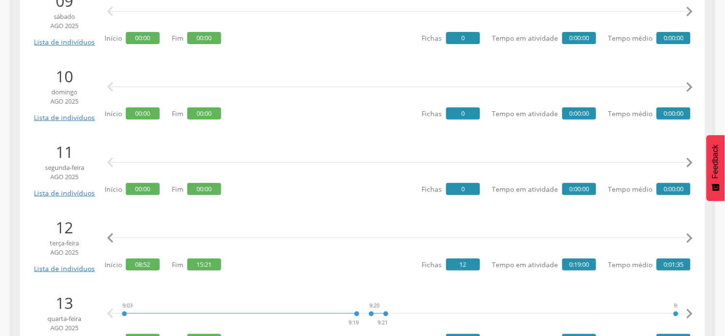
click at [108, 239] on icon "" at bounding box center [110, 238] width 19 height 19
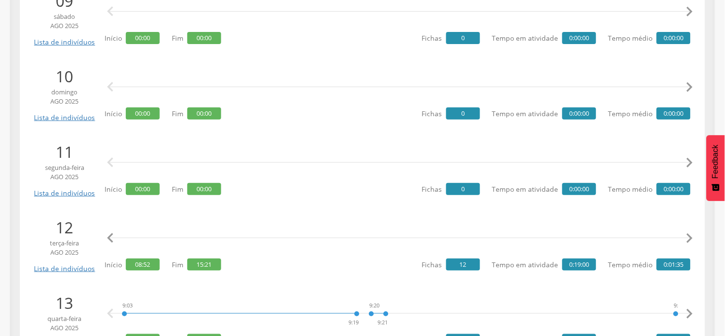
click at [108, 239] on icon "" at bounding box center [110, 238] width 19 height 19
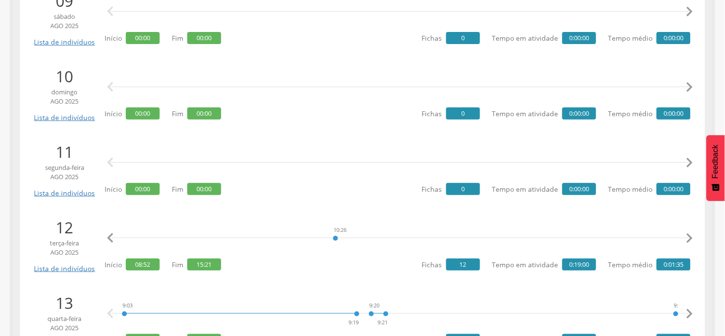
click at [108, 239] on icon "" at bounding box center [110, 238] width 19 height 19
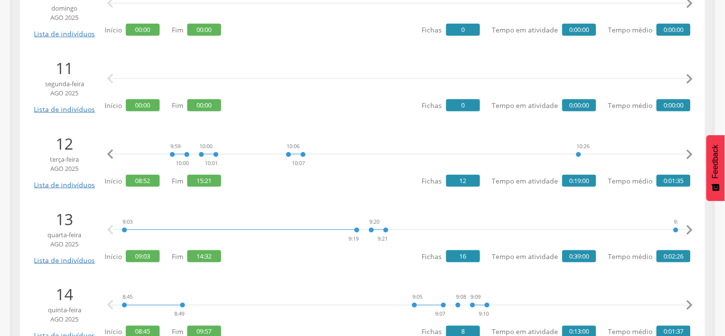
scroll to position [969, 0]
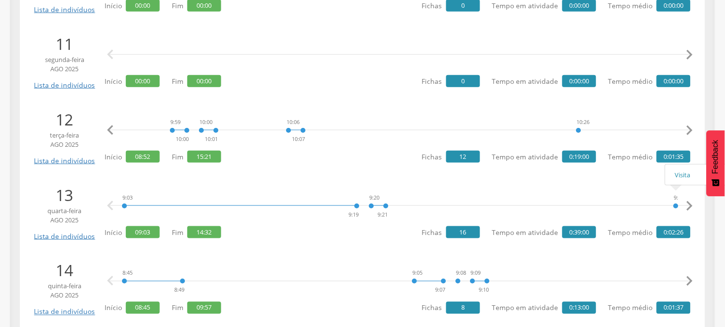
click at [688, 207] on icon "" at bounding box center [689, 205] width 19 height 19
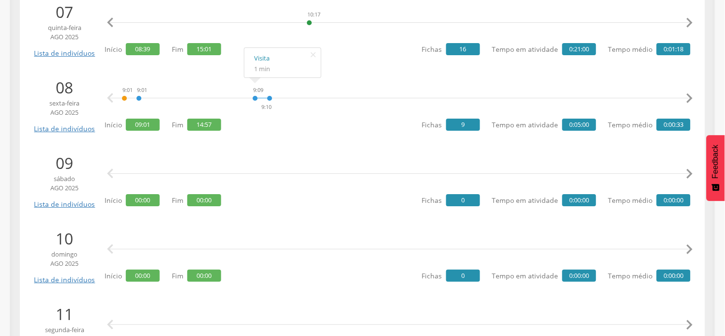
scroll to position [646, 0]
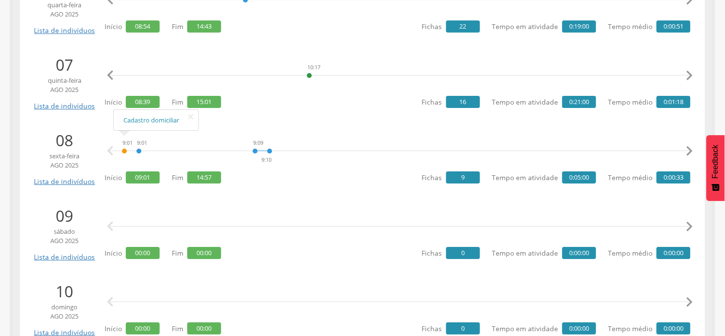
click at [109, 153] on icon "" at bounding box center [110, 150] width 19 height 19
click at [109, 151] on icon "" at bounding box center [110, 150] width 19 height 19
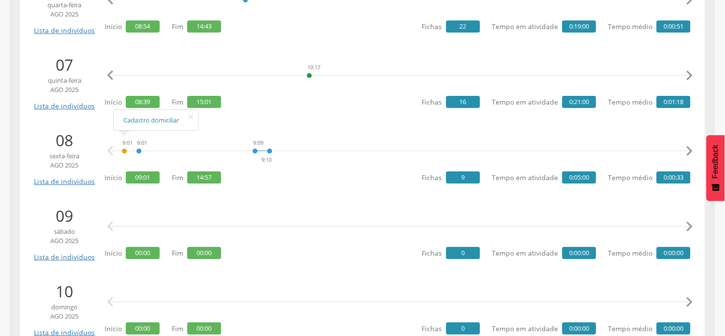
click at [109, 151] on icon "" at bounding box center [110, 150] width 19 height 19
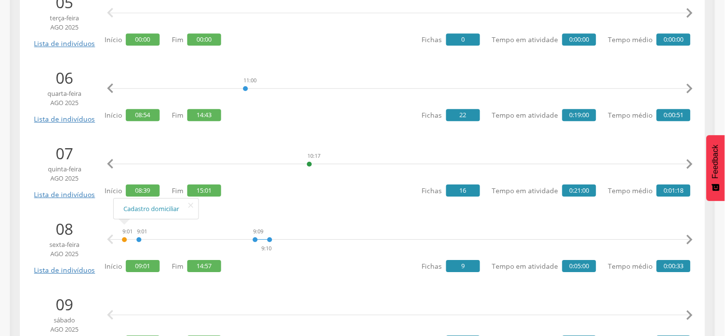
scroll to position [538, 0]
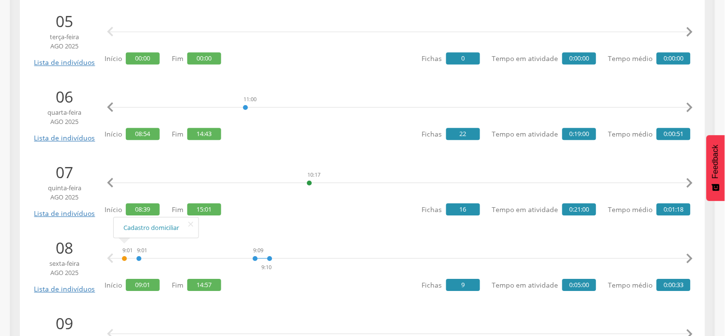
click at [115, 109] on icon "" at bounding box center [110, 107] width 19 height 19
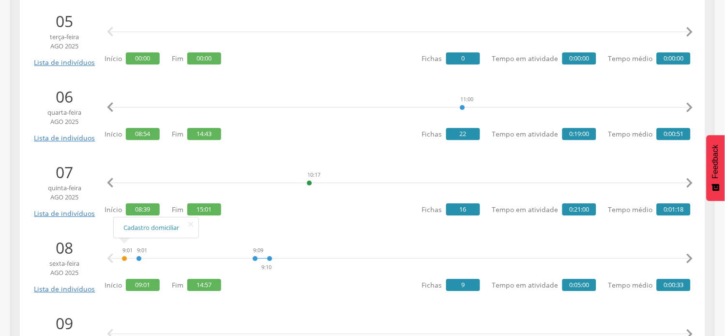
click at [115, 109] on icon "" at bounding box center [110, 107] width 19 height 19
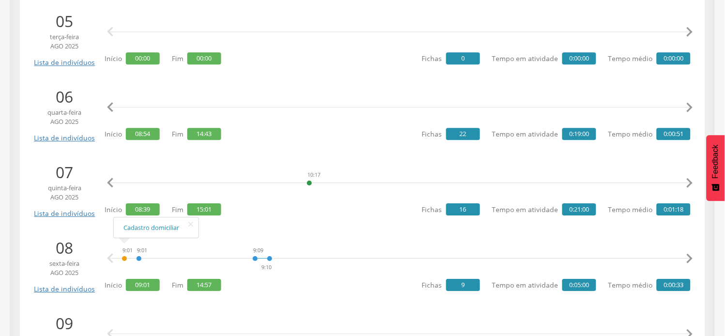
click at [115, 109] on icon "" at bounding box center [110, 107] width 19 height 19
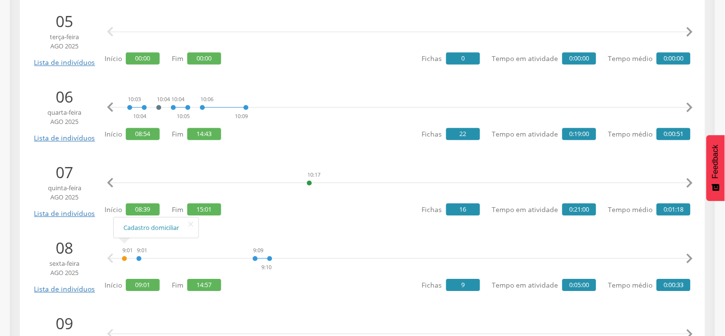
click at [115, 109] on icon "" at bounding box center [110, 107] width 19 height 19
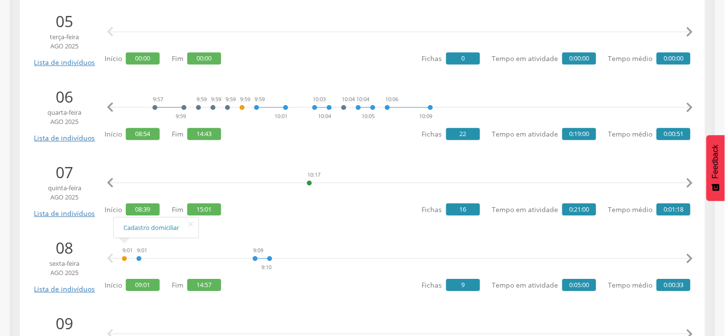
click at [115, 109] on icon "" at bounding box center [110, 107] width 19 height 19
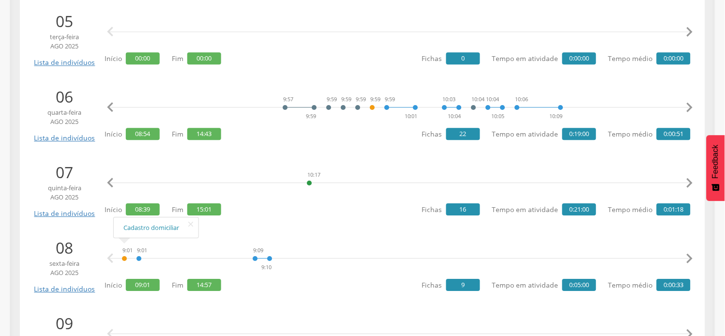
click at [115, 109] on icon "" at bounding box center [110, 107] width 19 height 19
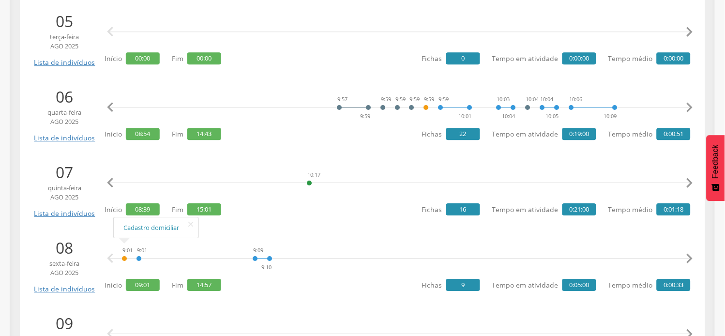
click at [115, 109] on icon "" at bounding box center [110, 107] width 19 height 19
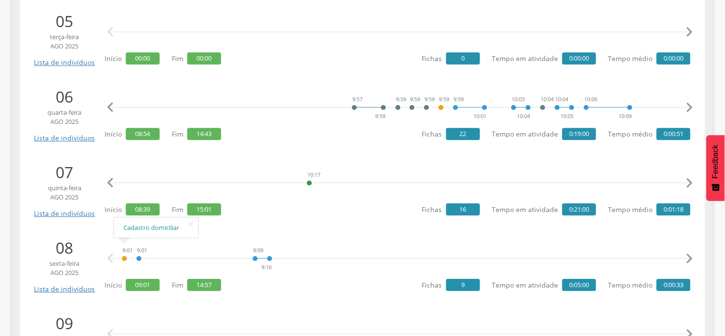
click at [114, 109] on icon "" at bounding box center [110, 107] width 19 height 19
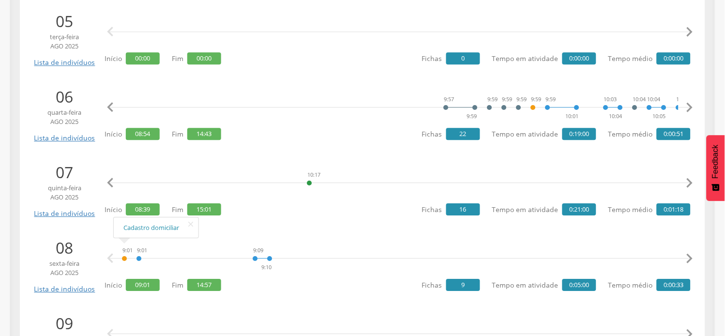
click at [114, 109] on icon "" at bounding box center [110, 107] width 19 height 19
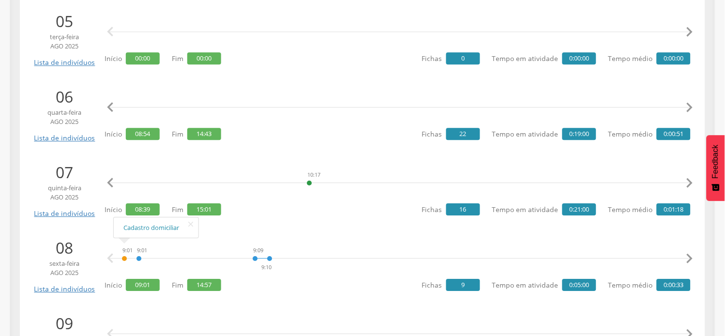
click at [114, 109] on icon "" at bounding box center [110, 107] width 19 height 19
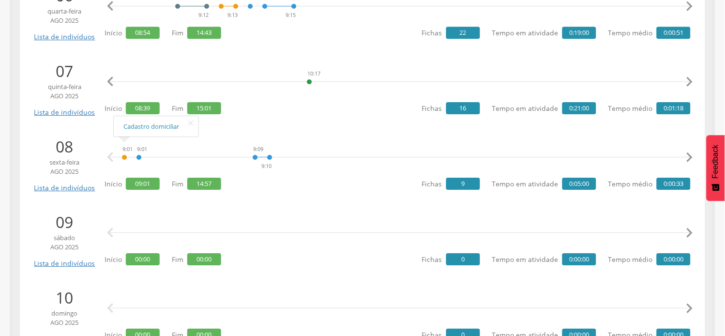
scroll to position [646, 0]
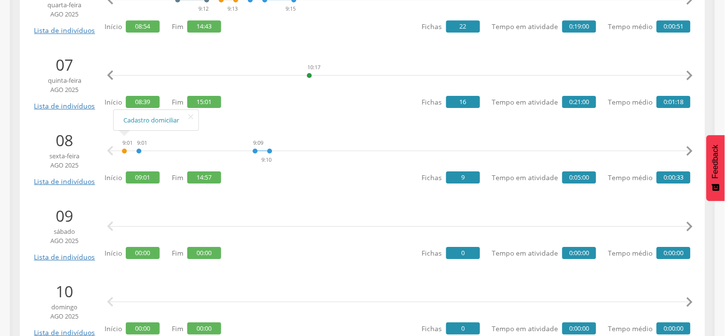
click at [112, 151] on icon "" at bounding box center [110, 150] width 19 height 19
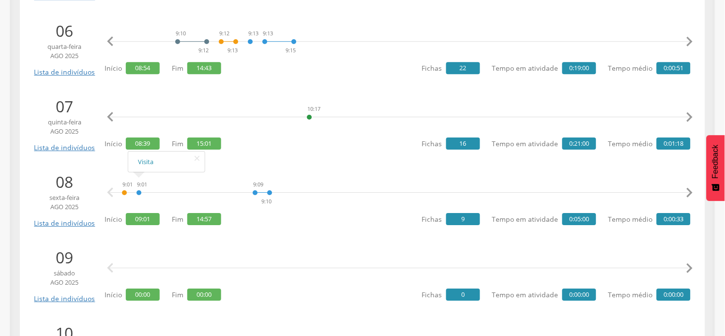
scroll to position [484, 0]
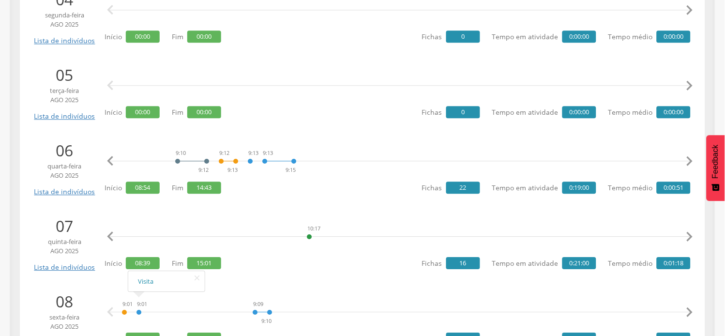
click at [108, 165] on icon "" at bounding box center [110, 161] width 19 height 19
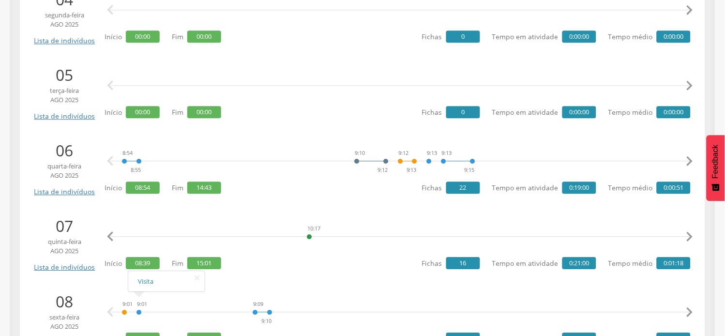
click at [108, 165] on icon "" at bounding box center [110, 161] width 19 height 19
click at [108, 162] on icon "" at bounding box center [110, 161] width 19 height 19
click at [690, 160] on icon "" at bounding box center [689, 161] width 19 height 19
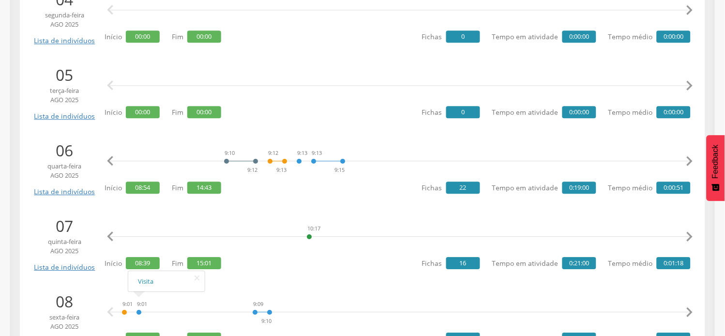
click at [690, 160] on icon "" at bounding box center [689, 161] width 19 height 19
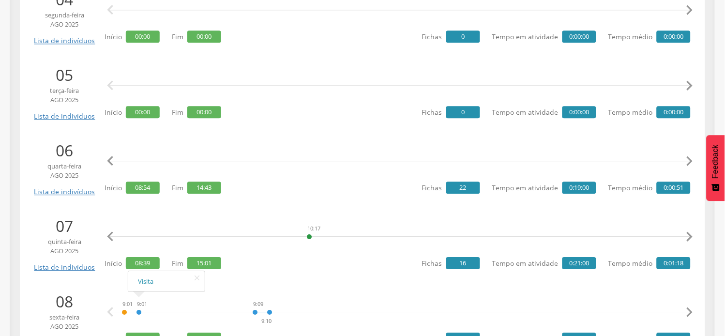
click at [690, 160] on icon "" at bounding box center [689, 161] width 19 height 19
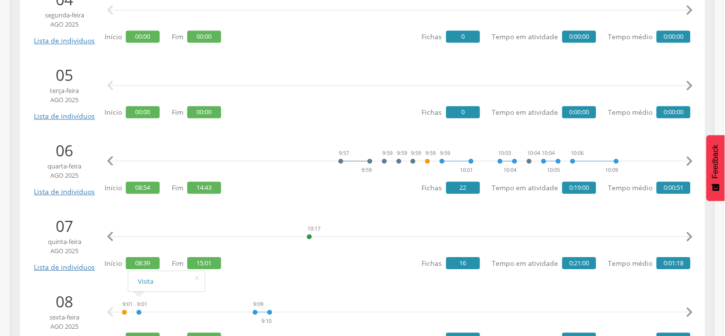
click at [690, 160] on icon "" at bounding box center [689, 161] width 19 height 19
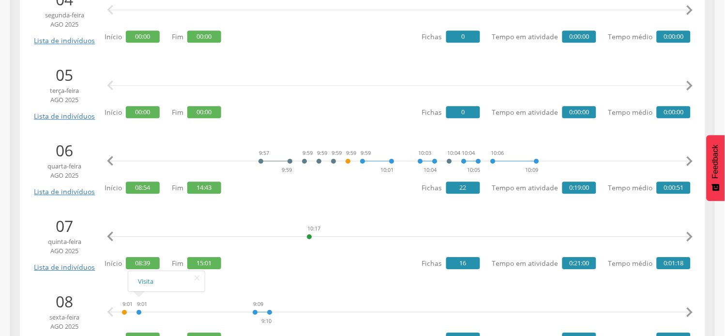
click at [690, 160] on icon "" at bounding box center [689, 161] width 19 height 19
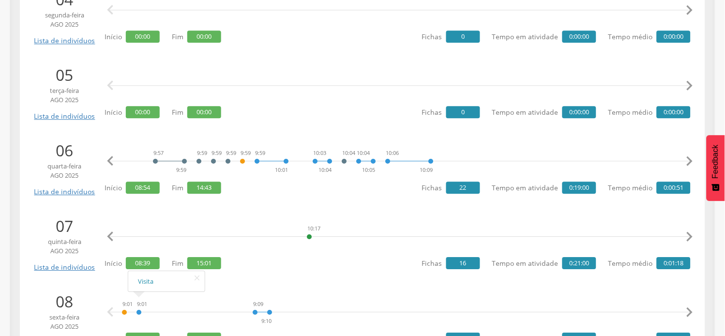
click at [690, 160] on icon "" at bounding box center [689, 161] width 19 height 19
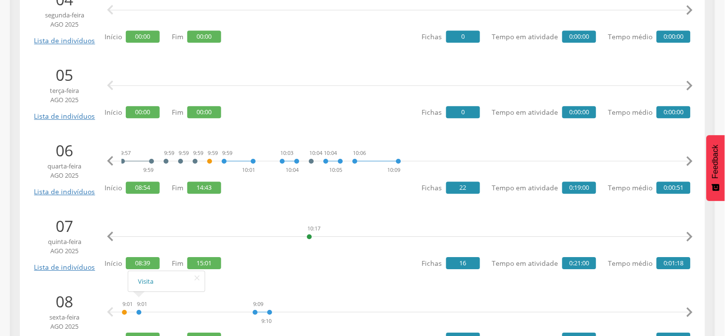
click at [690, 160] on icon "" at bounding box center [689, 161] width 19 height 19
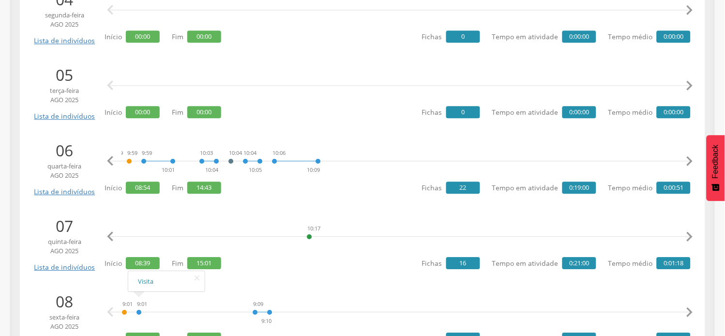
click at [690, 160] on icon "" at bounding box center [689, 161] width 19 height 19
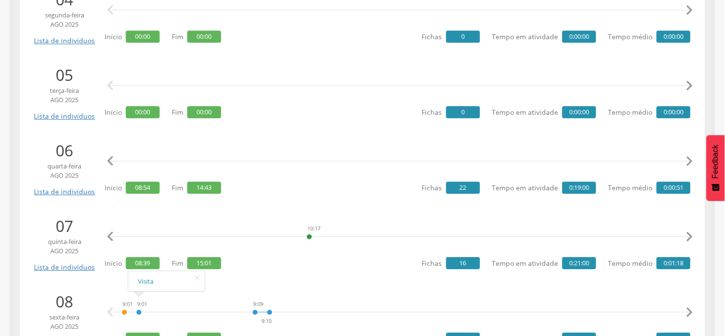
click at [690, 160] on icon "" at bounding box center [689, 161] width 19 height 19
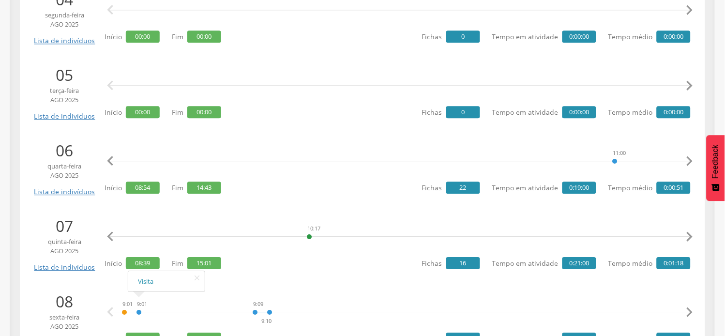
click at [690, 160] on icon "" at bounding box center [689, 161] width 19 height 19
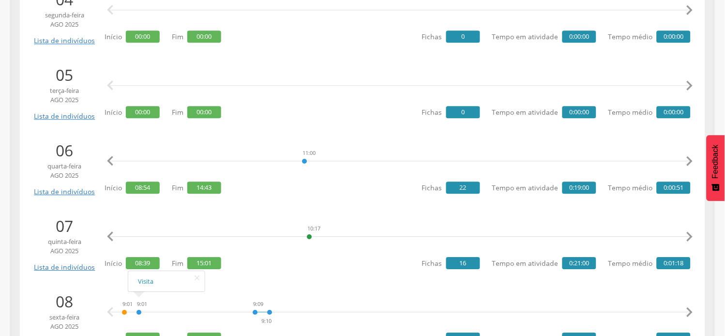
click at [690, 160] on icon "" at bounding box center [689, 161] width 19 height 19
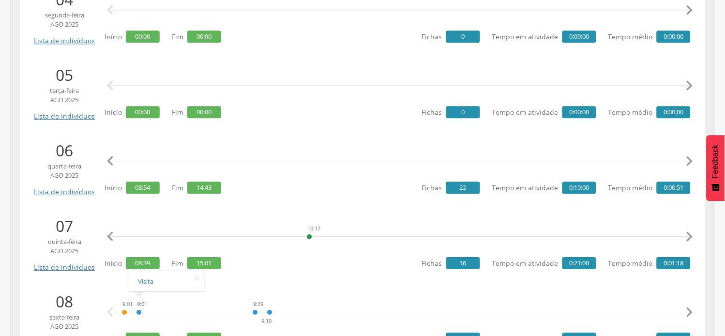
click at [690, 160] on icon "" at bounding box center [689, 161] width 19 height 19
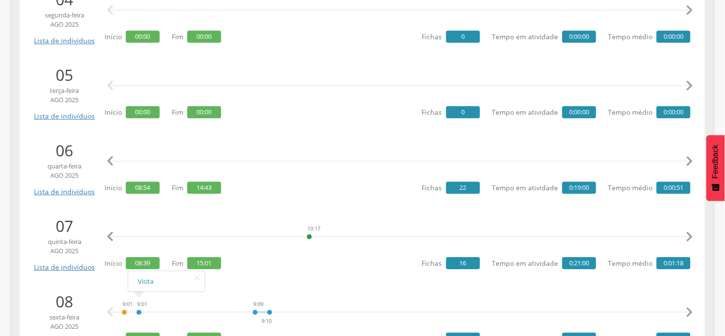
click at [690, 160] on icon "" at bounding box center [689, 161] width 19 height 19
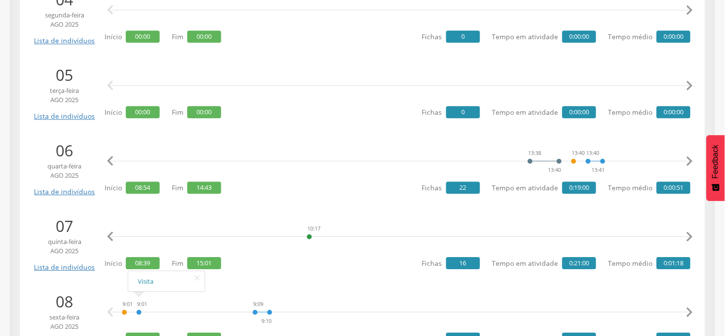
click at [690, 160] on icon "" at bounding box center [689, 161] width 19 height 19
click at [691, 160] on icon "" at bounding box center [689, 161] width 19 height 19
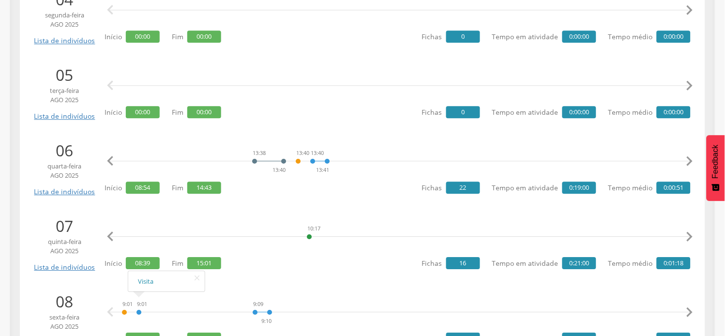
click at [691, 160] on icon "" at bounding box center [689, 161] width 19 height 19
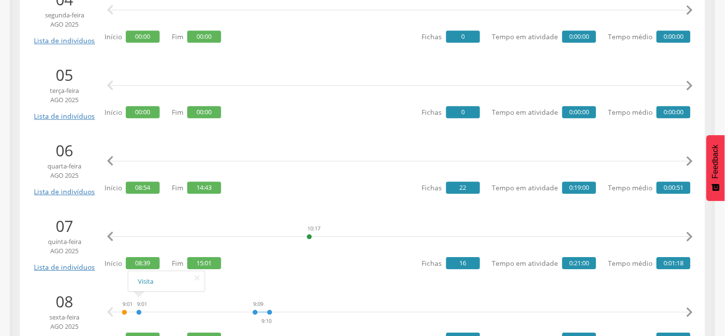
click at [691, 160] on icon "" at bounding box center [689, 161] width 19 height 19
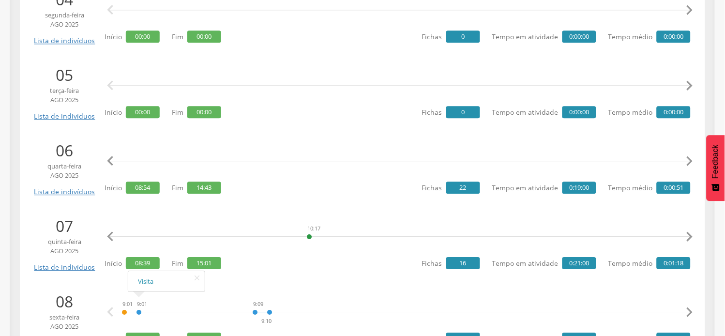
click at [693, 161] on icon "" at bounding box center [689, 161] width 19 height 19
click at [693, 162] on icon "" at bounding box center [689, 161] width 19 height 19
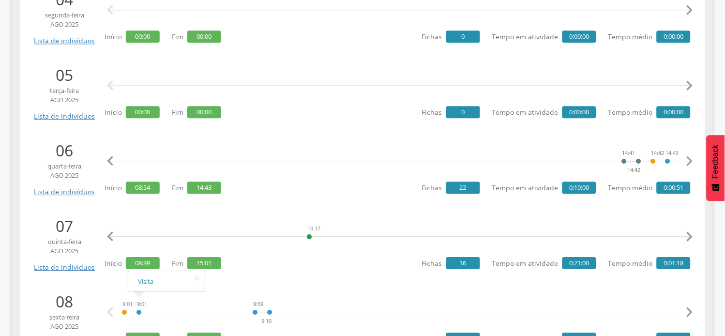
click at [693, 162] on icon "" at bounding box center [689, 161] width 19 height 19
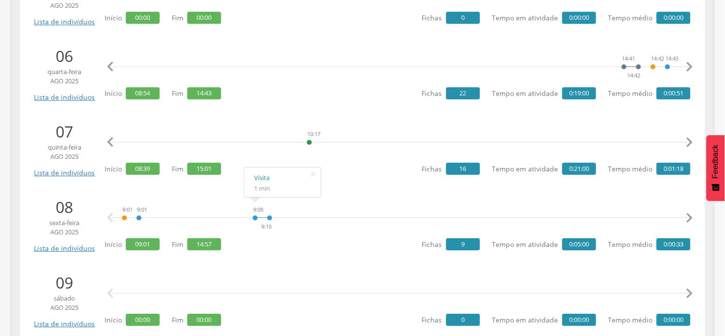
scroll to position [592, 0]
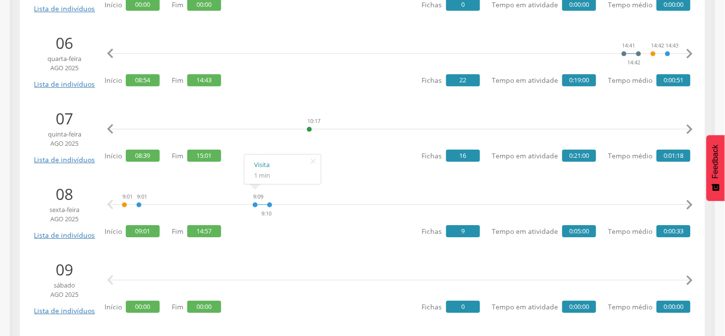
click at [689, 129] on icon "" at bounding box center [689, 129] width 19 height 19
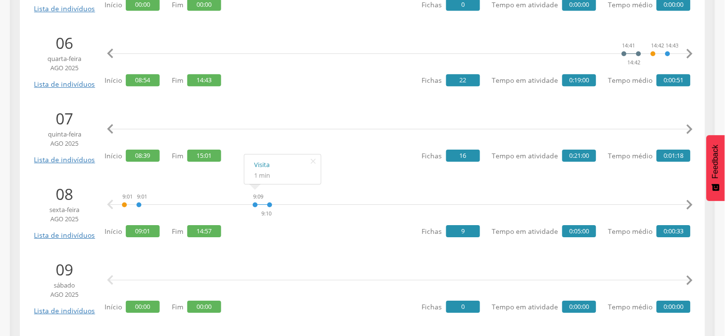
click at [689, 129] on icon "" at bounding box center [689, 129] width 19 height 19
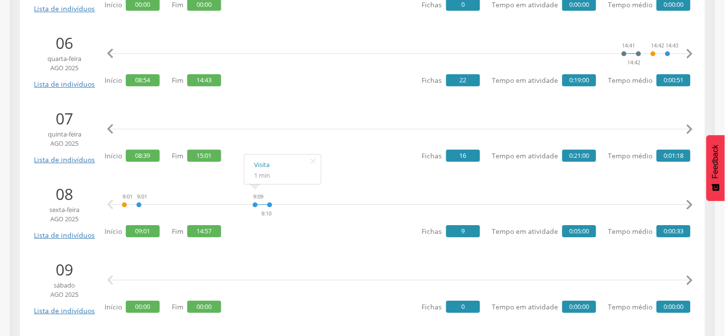
click at [689, 129] on icon "" at bounding box center [689, 129] width 19 height 19
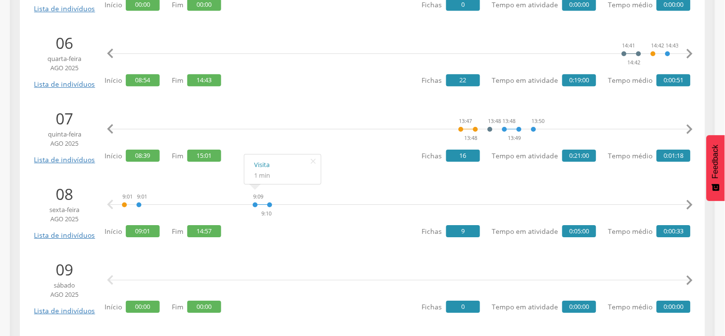
click at [689, 129] on icon "" at bounding box center [689, 129] width 19 height 19
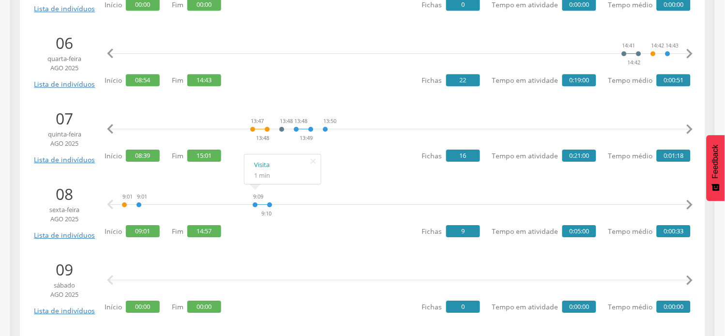
click at [689, 129] on icon "" at bounding box center [689, 129] width 19 height 19
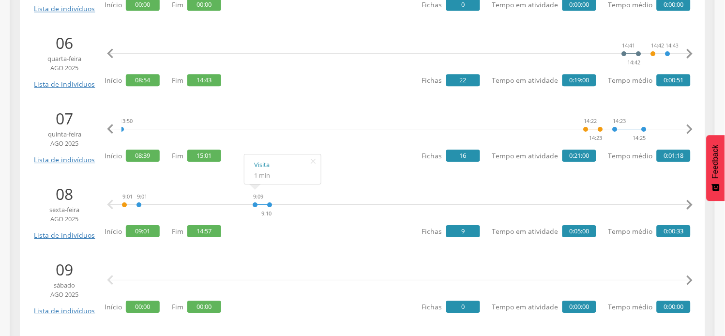
click at [689, 129] on icon "" at bounding box center [689, 129] width 19 height 19
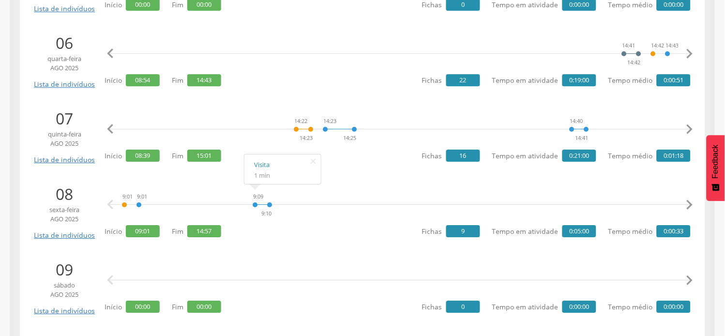
click at [689, 129] on icon "" at bounding box center [689, 129] width 19 height 19
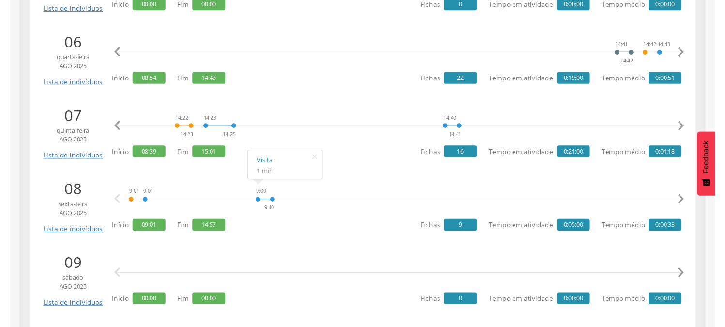
scroll to position [0, 2920]
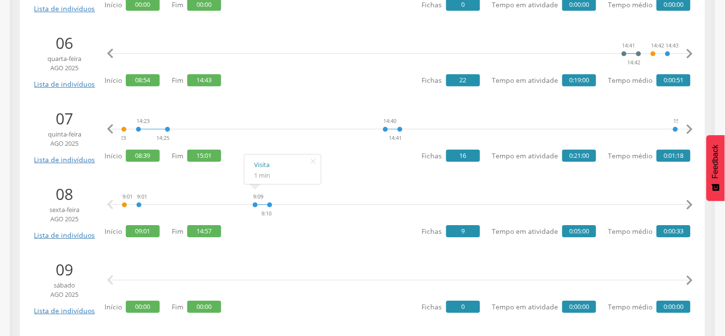
click at [689, 129] on icon "" at bounding box center [689, 129] width 19 height 19
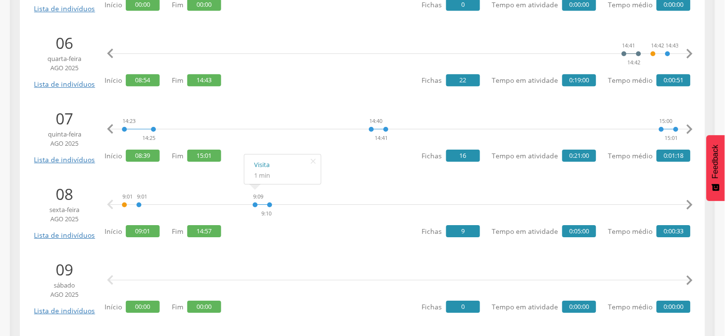
click at [689, 129] on icon "" at bounding box center [689, 129] width 19 height 19
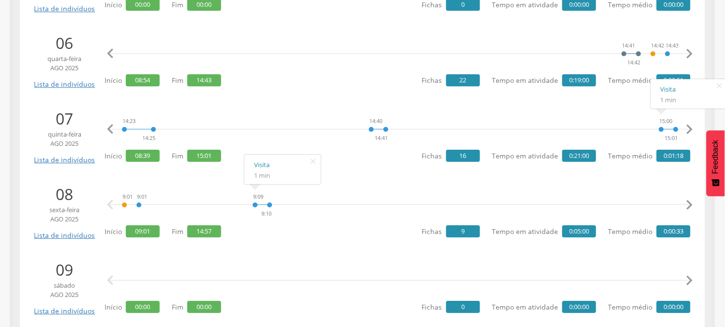
click at [326, 230] on div "9:01 9:01 9:09 9:10 10:03 10:05 10:18 10:19 10:19 13:53 14:34 14:35 14:57 Visit…" at bounding box center [398, 211] width 586 height 56
click at [256, 240] on li "08 sexta-feira ago 2025 Lista de indivíduos 9:01 9:01 9:09 9:10 10:03 10:05 10:…" at bounding box center [362, 211] width 671 height 66
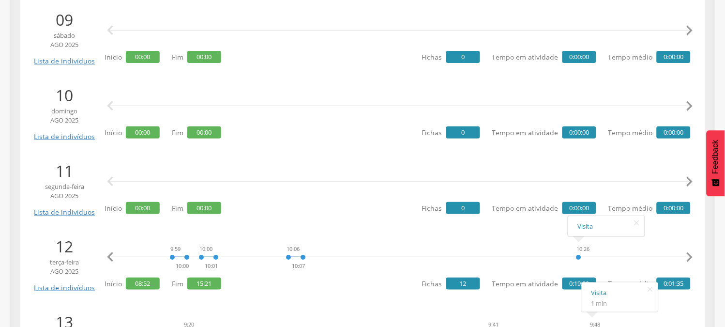
scroll to position [861, 0]
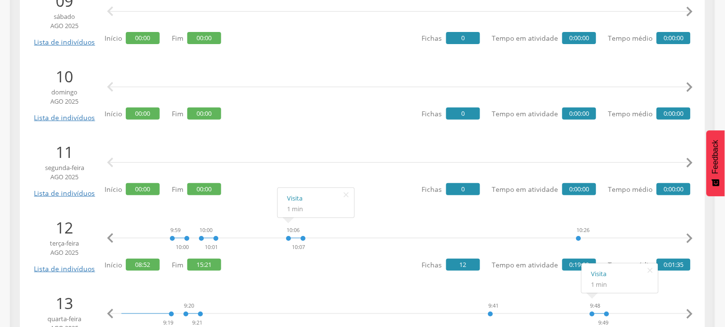
click at [691, 235] on icon "" at bounding box center [689, 238] width 19 height 19
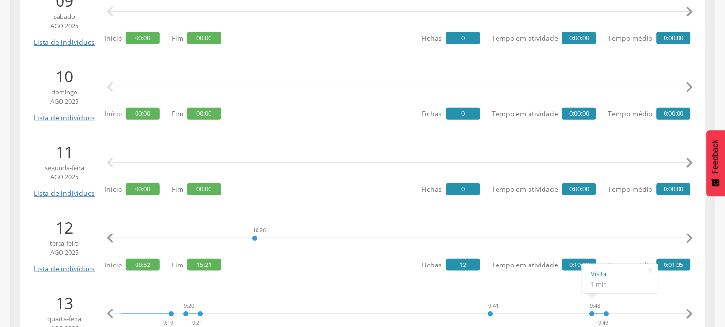
click at [691, 235] on icon "" at bounding box center [689, 238] width 19 height 19
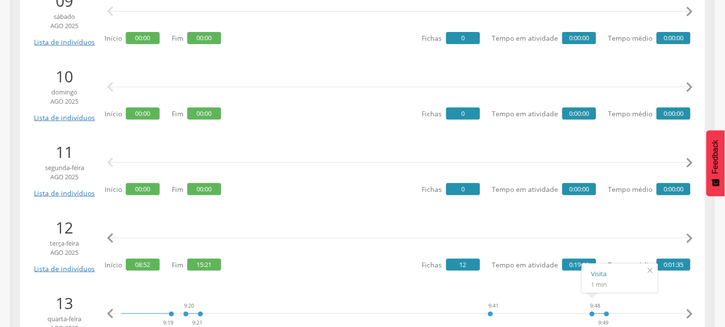
click at [650, 271] on icon "" at bounding box center [650, 270] width 15 height 14
click at [692, 237] on icon "" at bounding box center [689, 238] width 19 height 19
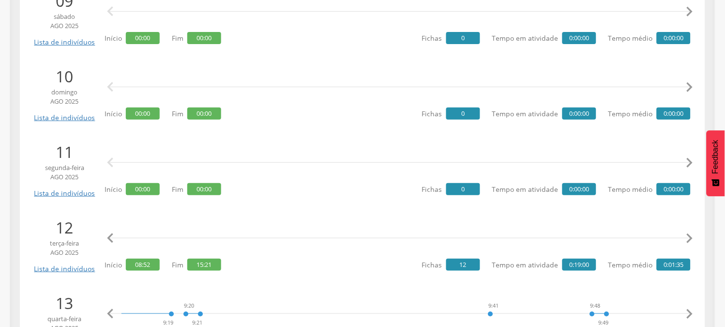
click at [692, 237] on icon "" at bounding box center [689, 238] width 19 height 19
click at [693, 235] on icon "" at bounding box center [689, 238] width 19 height 19
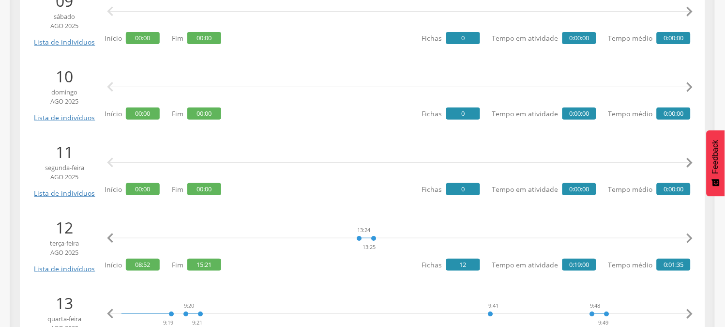
click at [693, 235] on icon "" at bounding box center [689, 238] width 19 height 19
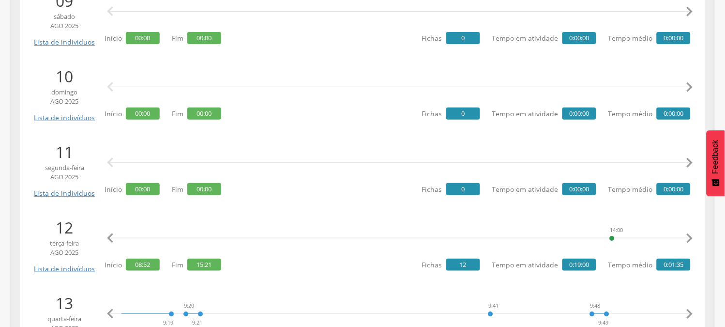
click at [693, 235] on icon "" at bounding box center [689, 238] width 19 height 19
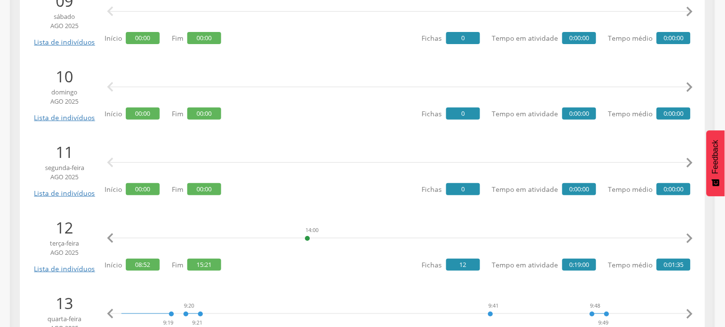
click at [693, 235] on icon "" at bounding box center [689, 238] width 19 height 19
click at [693, 236] on icon "" at bounding box center [689, 238] width 19 height 19
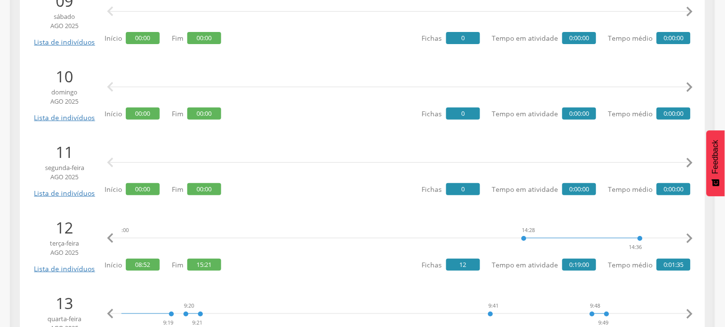
click at [693, 236] on icon "" at bounding box center [689, 238] width 19 height 19
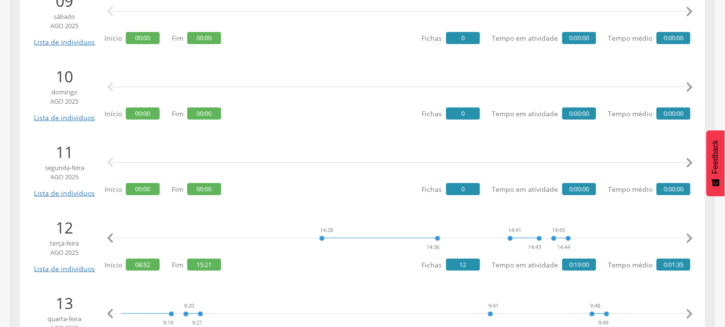
click at [693, 236] on icon "" at bounding box center [689, 238] width 19 height 19
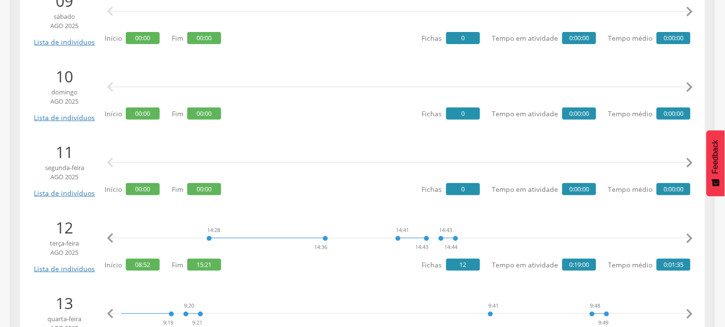
click at [693, 236] on icon "" at bounding box center [689, 238] width 19 height 19
click at [693, 237] on icon "" at bounding box center [689, 238] width 19 height 19
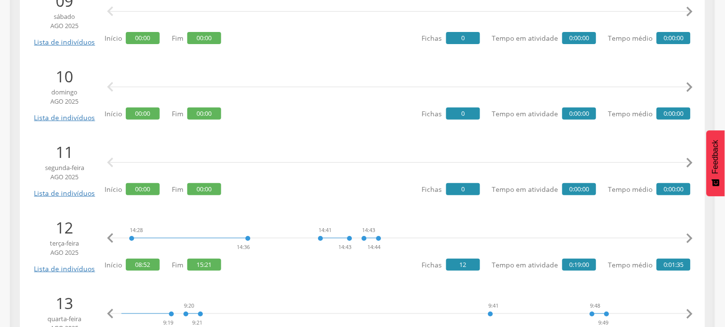
click at [693, 238] on icon "" at bounding box center [689, 238] width 19 height 19
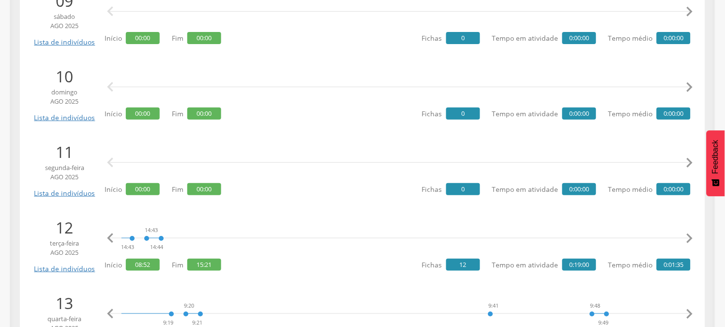
scroll to position [0, 3414]
click at [693, 238] on icon "" at bounding box center [689, 238] width 19 height 19
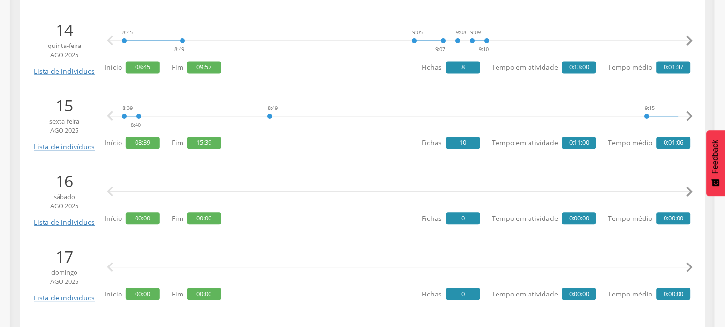
scroll to position [1237, 0]
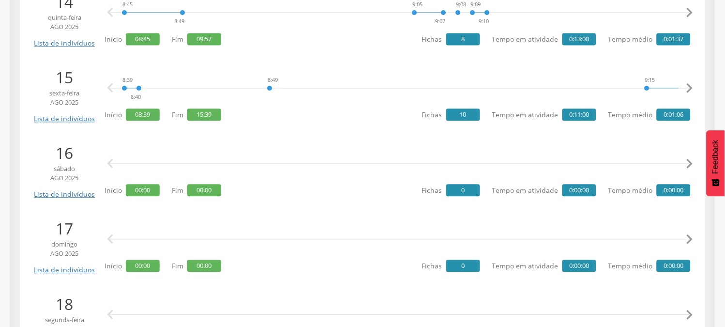
click at [689, 91] on icon "" at bounding box center [689, 87] width 19 height 19
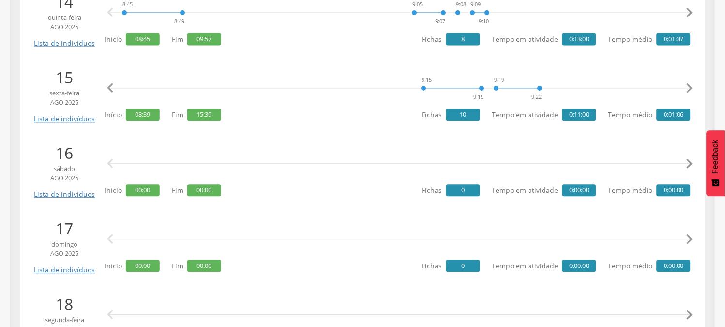
click at [689, 91] on icon "" at bounding box center [689, 87] width 19 height 19
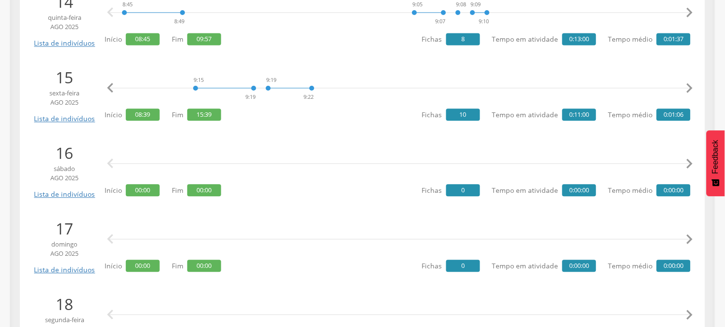
click at [689, 91] on icon "" at bounding box center [689, 87] width 19 height 19
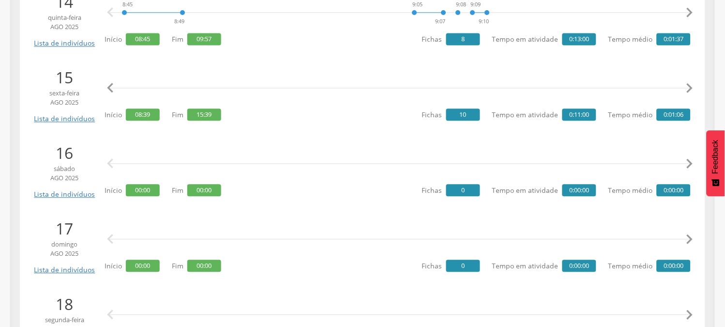
click at [689, 91] on icon "" at bounding box center [689, 87] width 19 height 19
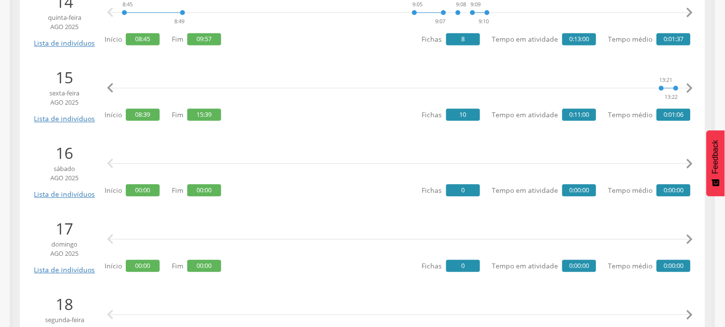
click at [689, 91] on icon "" at bounding box center [689, 87] width 19 height 19
click at [108, 89] on icon "" at bounding box center [110, 87] width 19 height 19
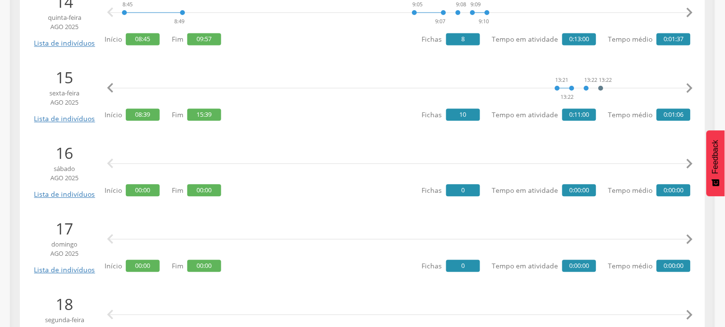
click at [108, 89] on icon "" at bounding box center [110, 87] width 19 height 19
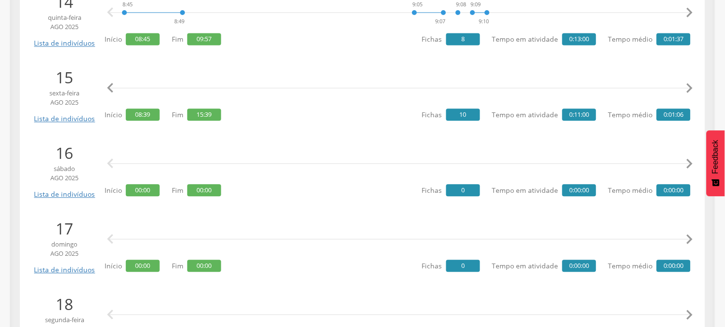
click at [108, 89] on icon "" at bounding box center [110, 87] width 19 height 19
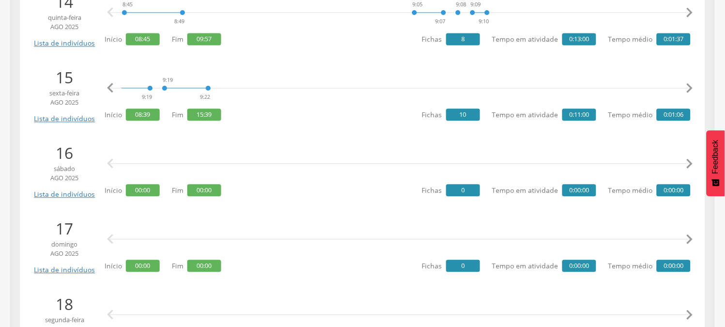
scroll to position [0, 555]
click at [693, 165] on icon "" at bounding box center [689, 163] width 19 height 19
click at [693, 88] on icon "" at bounding box center [689, 87] width 19 height 19
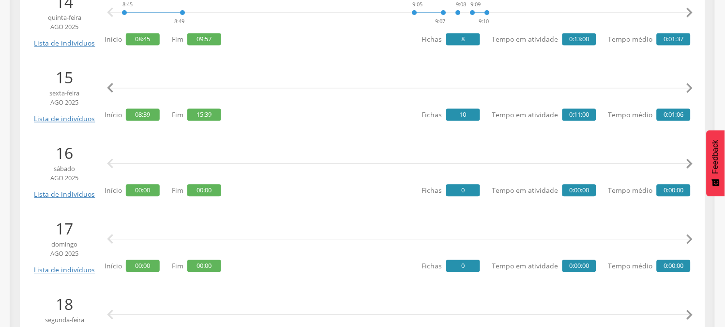
click at [693, 88] on icon "" at bounding box center [689, 87] width 19 height 19
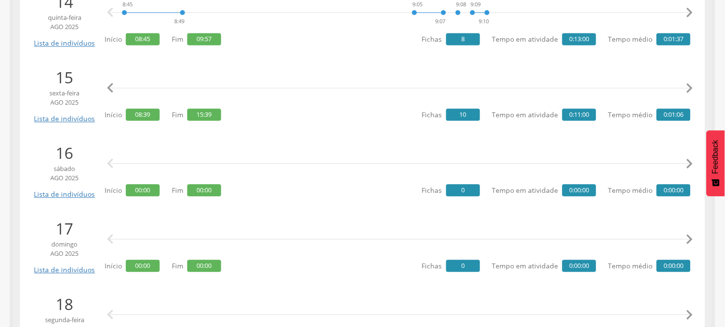
click at [693, 88] on icon "" at bounding box center [689, 87] width 19 height 19
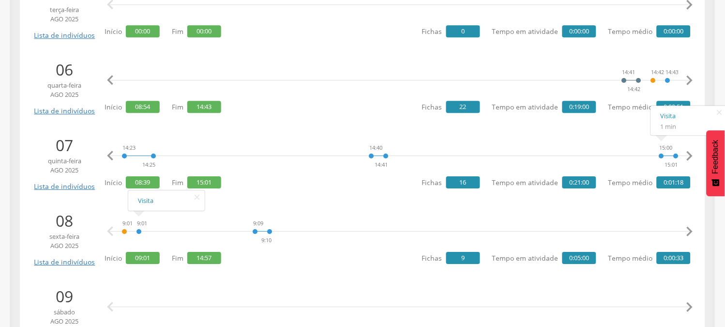
scroll to position [592, 0]
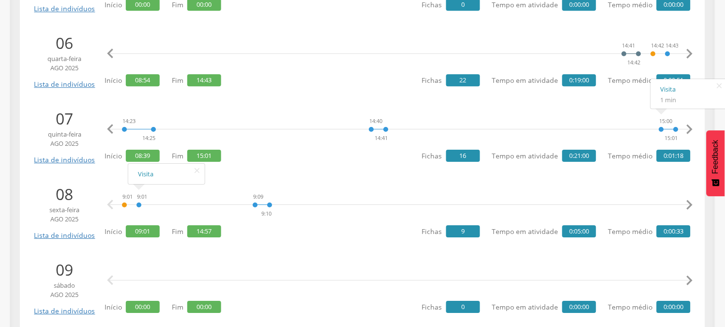
click at [691, 209] on icon "" at bounding box center [689, 204] width 19 height 19
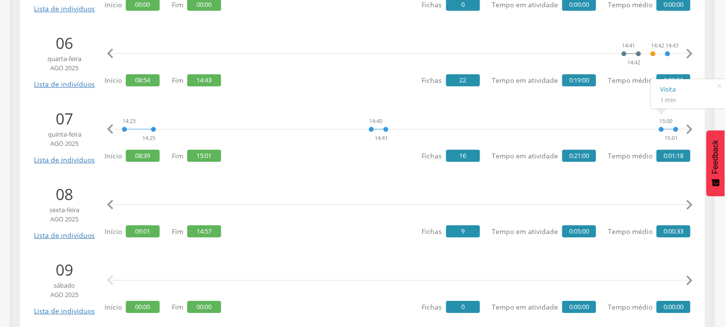
click at [691, 209] on icon "" at bounding box center [689, 204] width 19 height 19
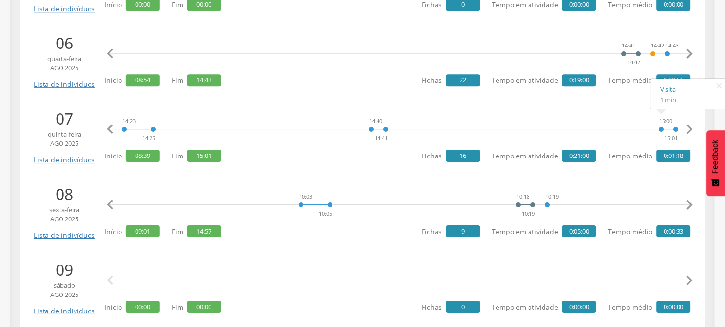
click at [691, 209] on icon "" at bounding box center [689, 204] width 19 height 19
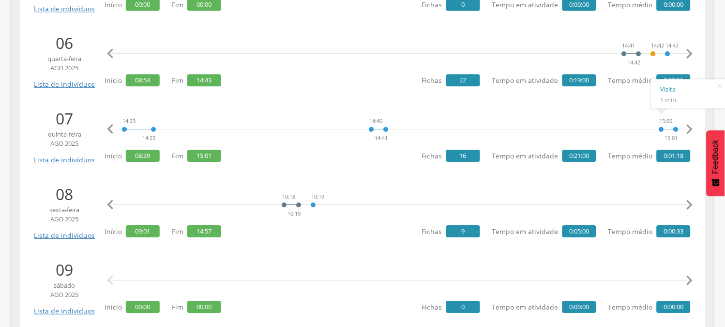
click at [691, 209] on icon "" at bounding box center [689, 204] width 19 height 19
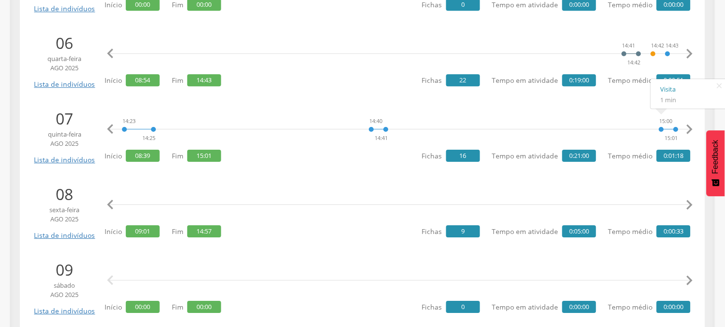
click at [693, 209] on icon "" at bounding box center [689, 204] width 19 height 19
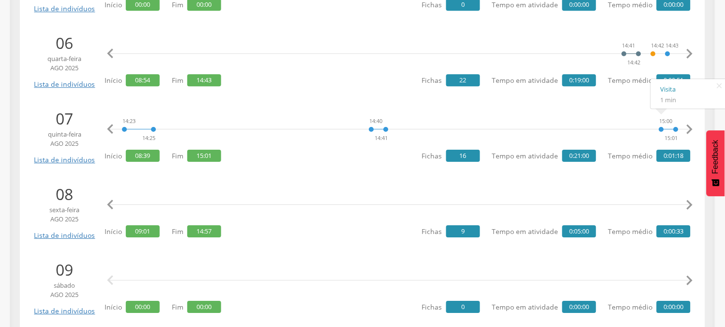
click at [693, 209] on icon "" at bounding box center [689, 204] width 19 height 19
click at [111, 201] on icon "" at bounding box center [110, 204] width 19 height 19
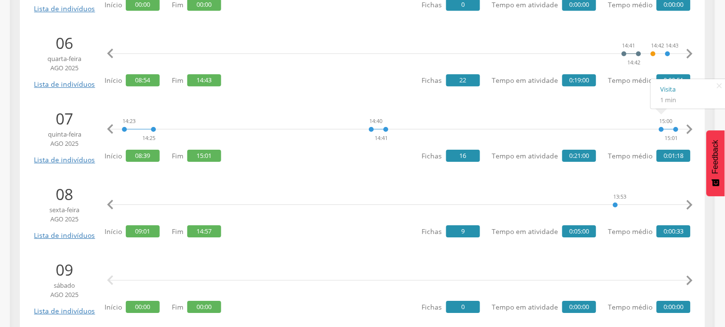
click at [111, 201] on icon "" at bounding box center [110, 204] width 19 height 19
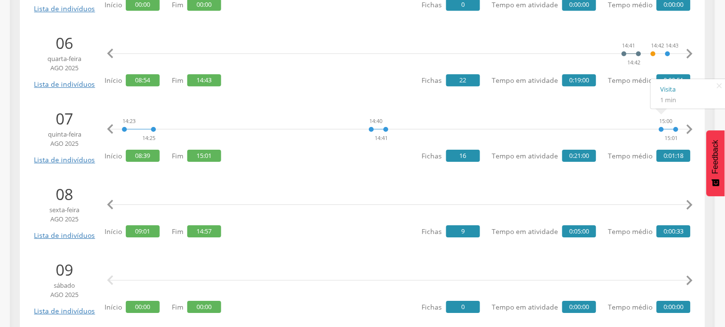
click at [111, 201] on icon "" at bounding box center [110, 204] width 19 height 19
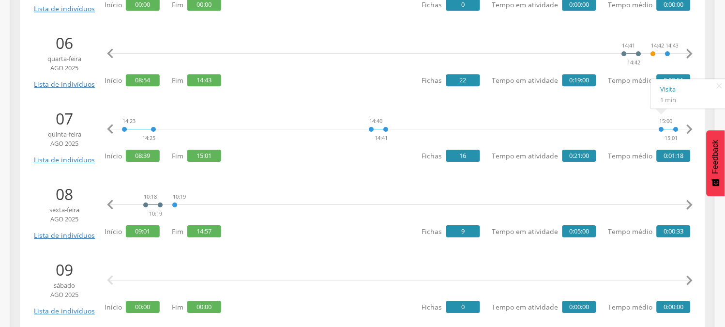
click at [110, 201] on icon "" at bounding box center [110, 204] width 19 height 19
click at [685, 204] on icon "" at bounding box center [689, 204] width 19 height 19
click at [689, 206] on icon "" at bounding box center [689, 204] width 19 height 19
click at [690, 206] on icon "" at bounding box center [689, 204] width 19 height 19
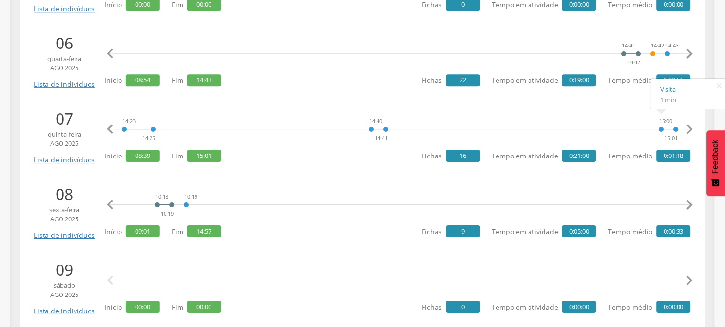
click at [690, 206] on icon "" at bounding box center [689, 204] width 19 height 19
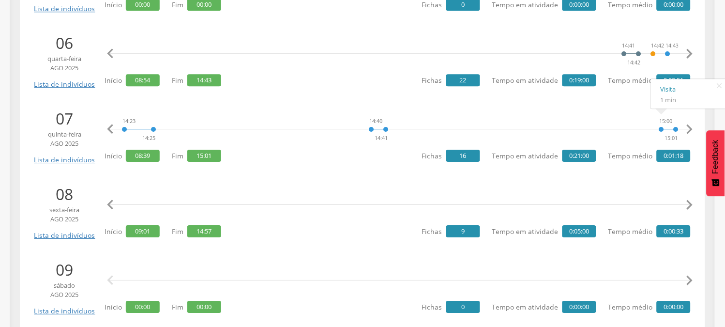
click at [690, 206] on icon "" at bounding box center [689, 204] width 19 height 19
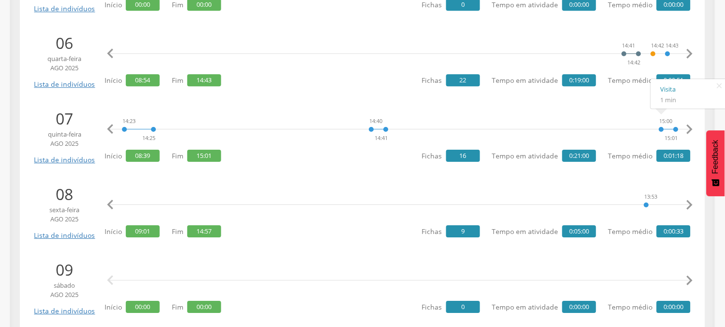
click at [690, 206] on icon "" at bounding box center [689, 204] width 19 height 19
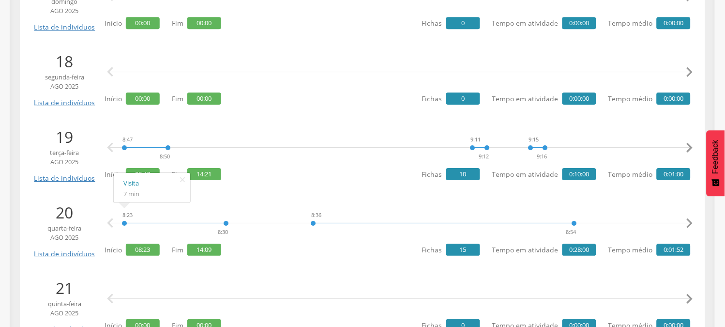
scroll to position [1507, 0]
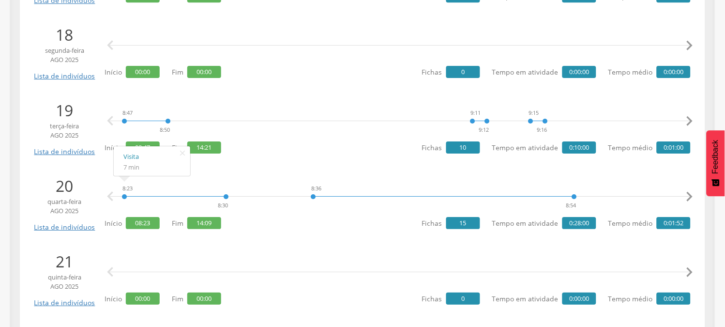
click at [693, 196] on icon "" at bounding box center [689, 196] width 19 height 19
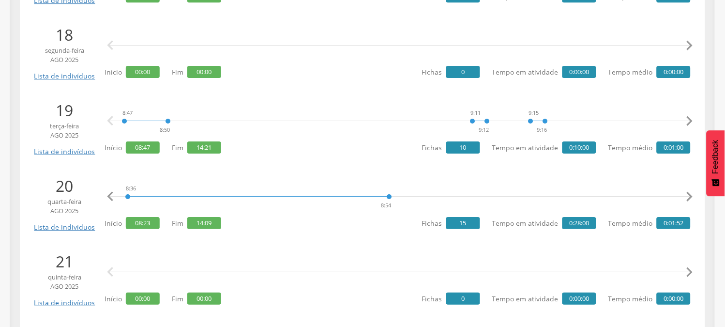
click at [693, 196] on icon "" at bounding box center [689, 196] width 19 height 19
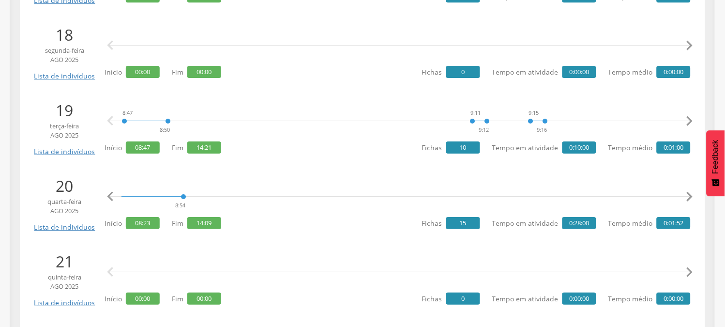
click at [693, 196] on icon "" at bounding box center [689, 196] width 19 height 19
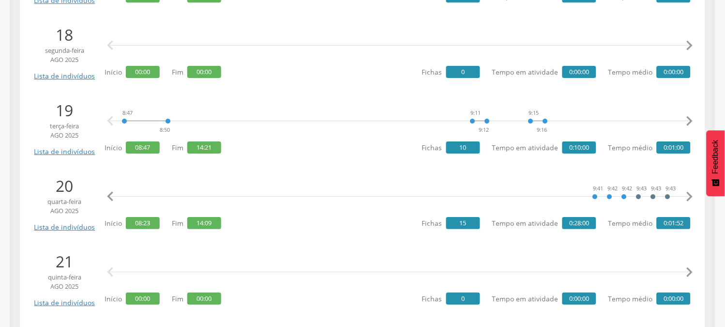
click at [693, 196] on icon "" at bounding box center [689, 196] width 19 height 19
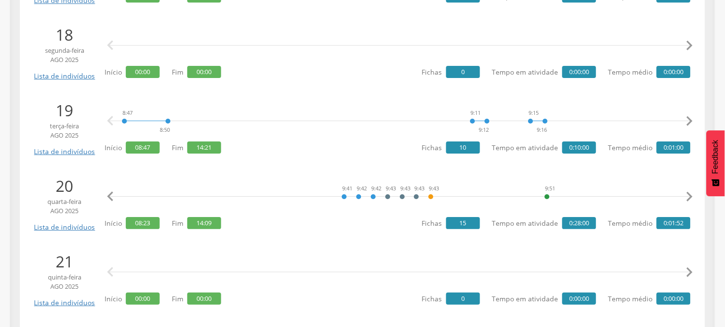
click at [693, 196] on icon "" at bounding box center [689, 196] width 19 height 19
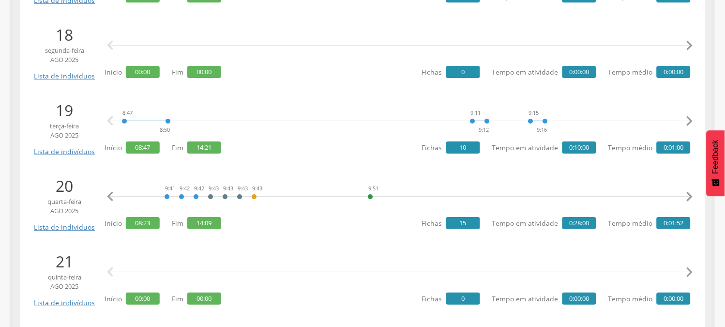
click at [693, 196] on icon "" at bounding box center [689, 196] width 19 height 19
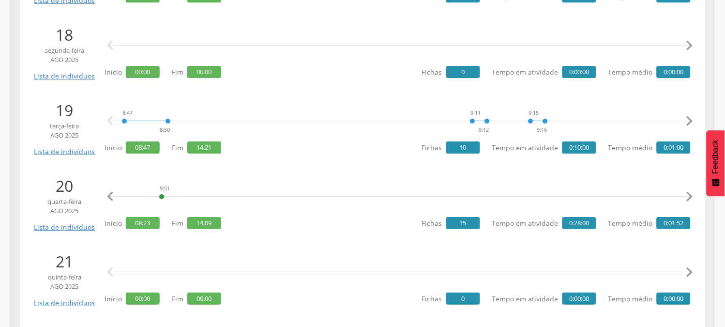
click at [693, 196] on icon "" at bounding box center [689, 196] width 19 height 19
click
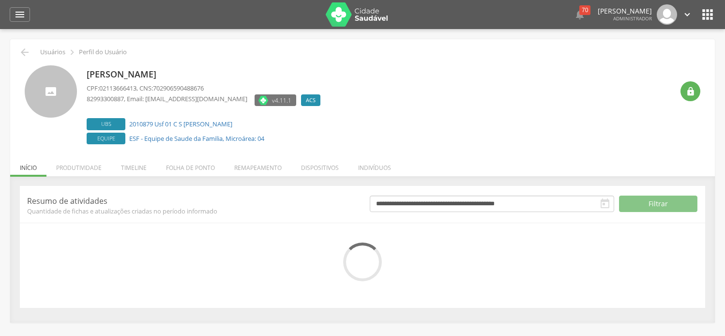
click at [206, 166] on li "Folha de ponto" at bounding box center [190, 165] width 68 height 23
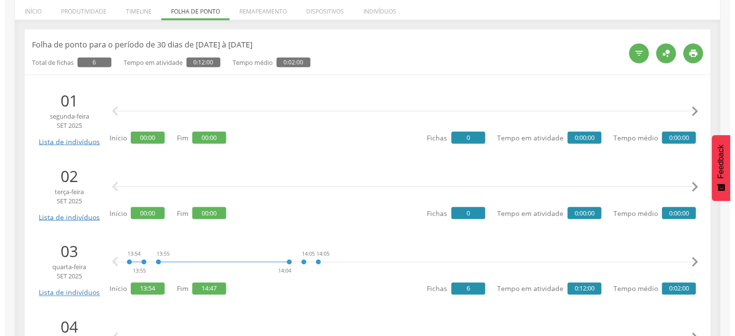
scroll to position [54, 0]
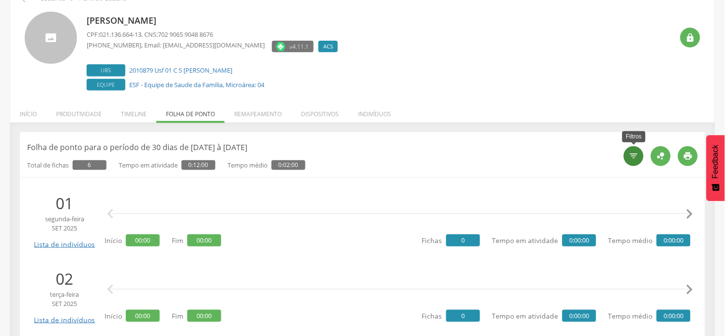
click at [635, 160] on icon "" at bounding box center [635, 156] width 10 height 10
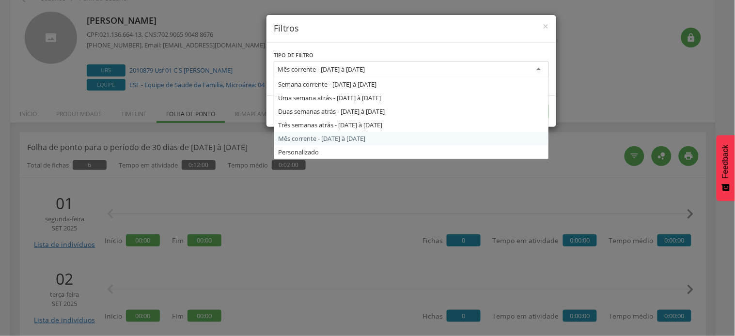
click at [292, 70] on div "Mês corrente - [DATE] à [DATE]" at bounding box center [320, 69] width 87 height 9
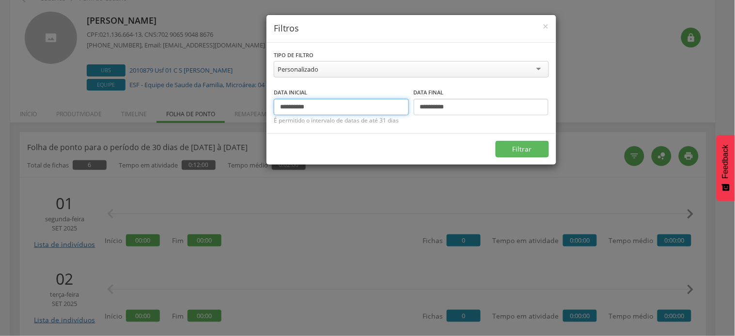
drag, startPoint x: 297, startPoint y: 104, endPoint x: 274, endPoint y: 104, distance: 23.2
click at [274, 104] on input "**********" at bounding box center [341, 107] width 135 height 16
type input "**********"
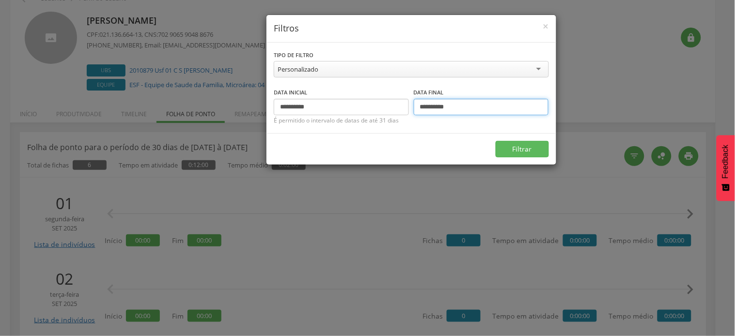
click at [436, 104] on input "**********" at bounding box center [481, 107] width 135 height 16
drag, startPoint x: 436, startPoint y: 104, endPoint x: 415, endPoint y: 99, distance: 21.7
click at [414, 99] on input "**********" at bounding box center [481, 107] width 135 height 16
type input "**********"
click at [495, 141] on button "Filtrar" at bounding box center [521, 149] width 53 height 16
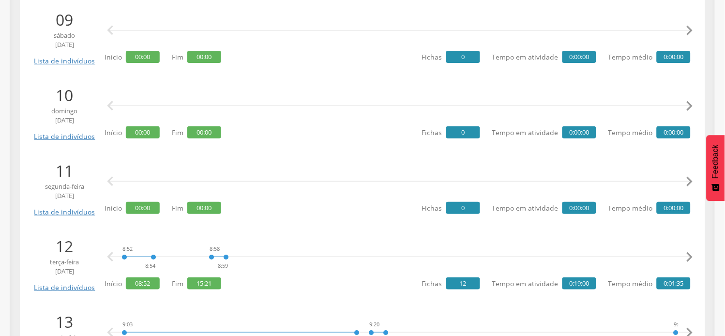
scroll to position [861, 0]
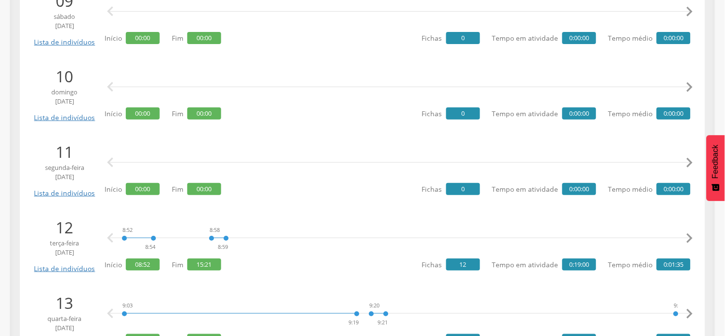
click at [691, 239] on icon "" at bounding box center [689, 238] width 19 height 19
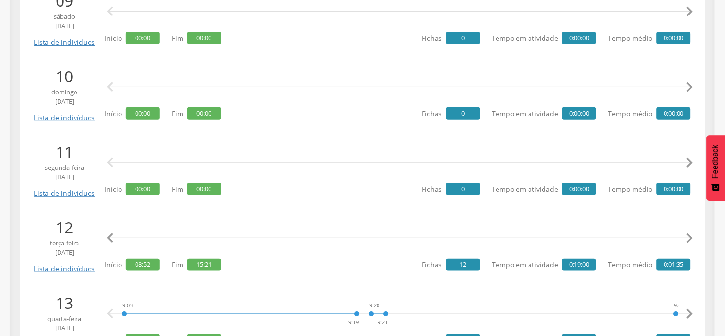
click at [691, 239] on icon "" at bounding box center [689, 238] width 19 height 19
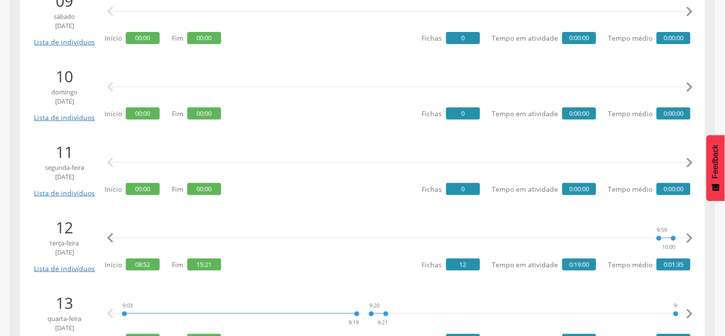
click at [691, 239] on icon "" at bounding box center [689, 238] width 19 height 19
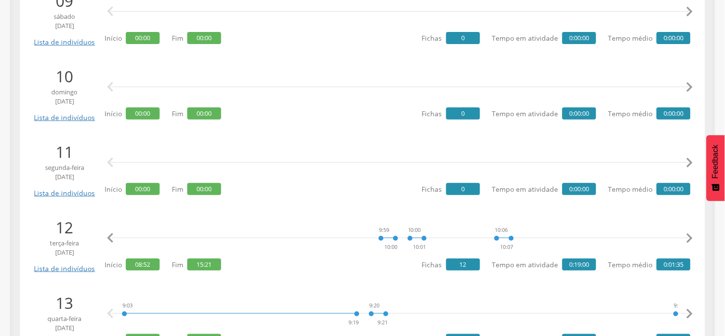
click at [691, 239] on icon "" at bounding box center [689, 238] width 19 height 19
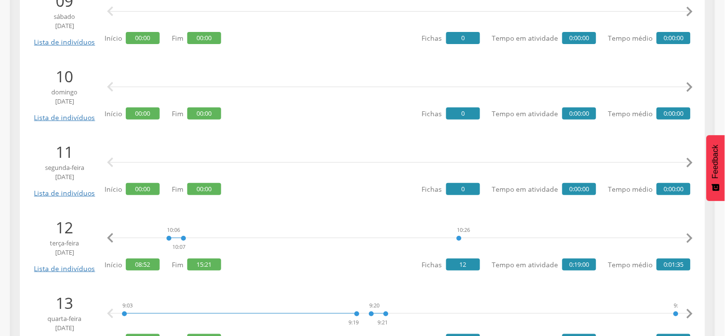
click at [691, 239] on icon "" at bounding box center [689, 238] width 19 height 19
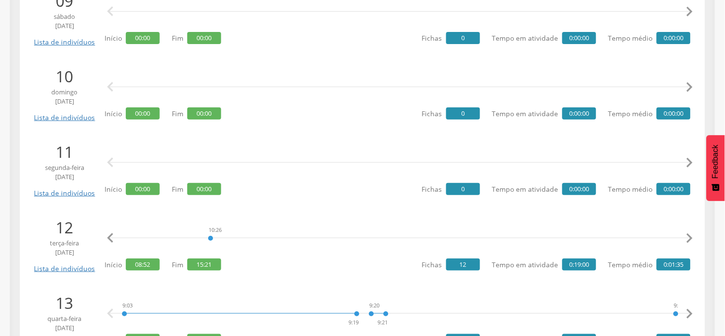
click at [691, 239] on icon "" at bounding box center [689, 238] width 19 height 19
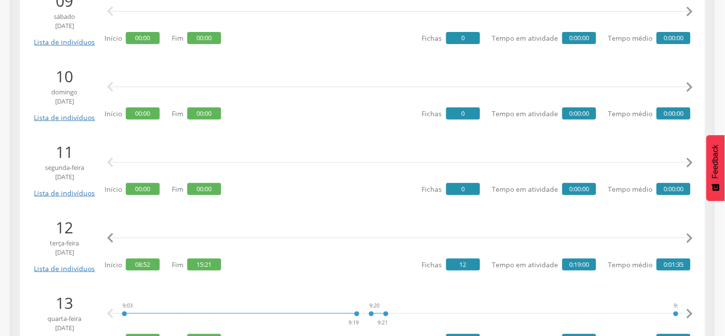
click at [691, 239] on icon "" at bounding box center [689, 238] width 19 height 19
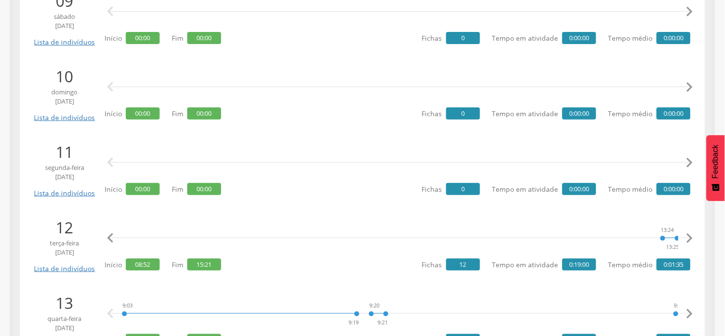
click at [691, 239] on icon "" at bounding box center [689, 238] width 19 height 19
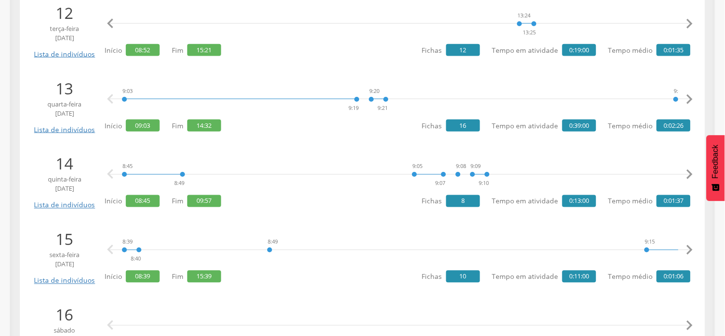
scroll to position [1076, 0]
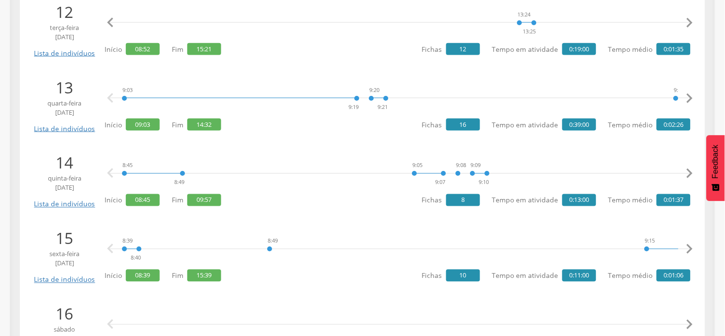
click at [689, 175] on icon "" at bounding box center [689, 173] width 19 height 19
click at [691, 250] on icon "" at bounding box center [689, 249] width 19 height 19
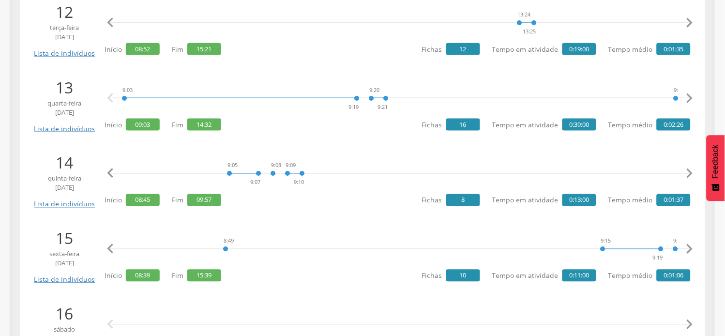
click at [691, 250] on icon "" at bounding box center [689, 249] width 19 height 19
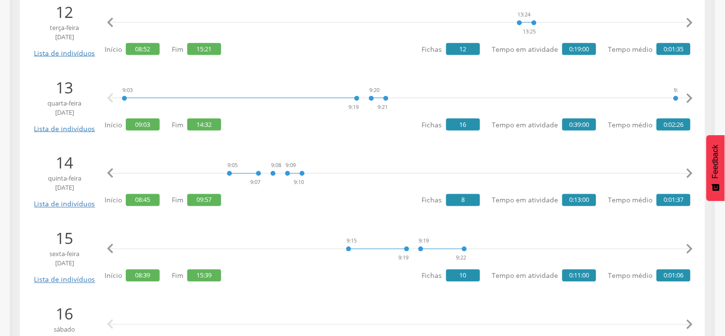
click at [691, 250] on icon "" at bounding box center [689, 249] width 19 height 19
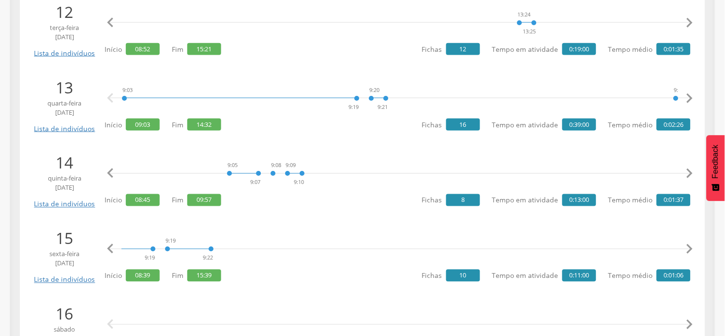
click at [691, 250] on icon "" at bounding box center [689, 249] width 19 height 19
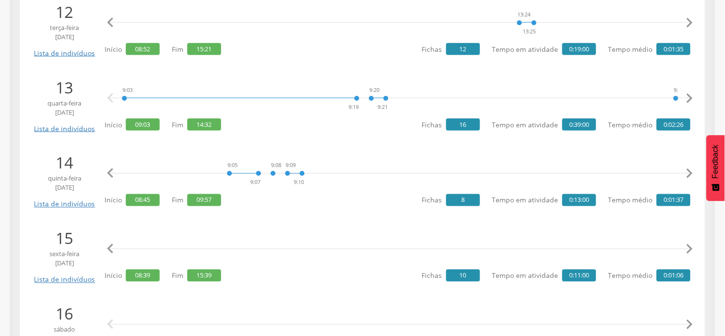
click at [691, 250] on icon "" at bounding box center [689, 249] width 19 height 19
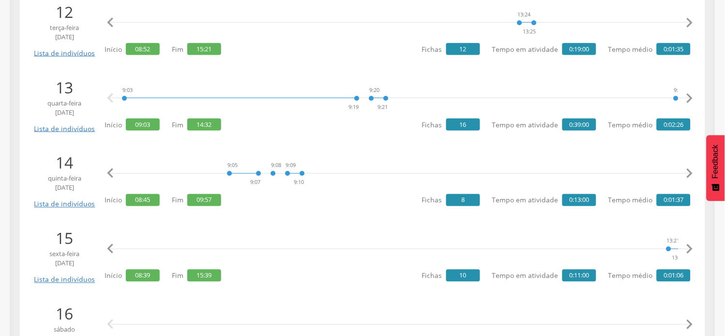
click at [691, 250] on icon "" at bounding box center [689, 249] width 19 height 19
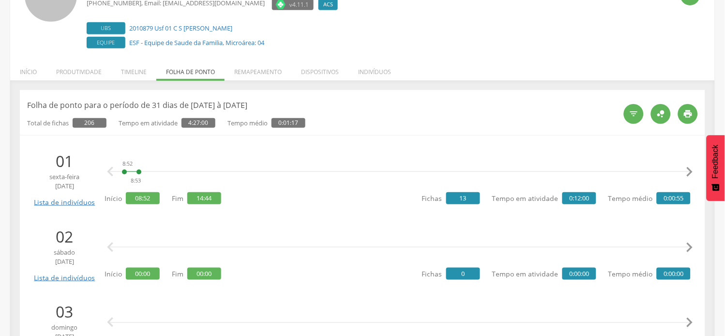
scroll to position [0, 0]
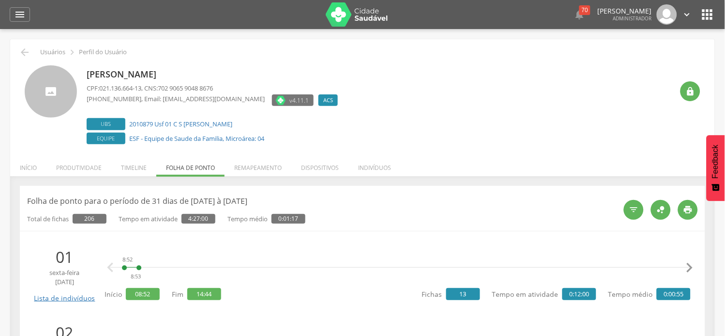
click at [688, 12] on icon "" at bounding box center [687, 14] width 11 height 11
click at [649, 55] on link "Sair" at bounding box center [654, 56] width 77 height 12
